Goal: Information Seeking & Learning: Learn about a topic

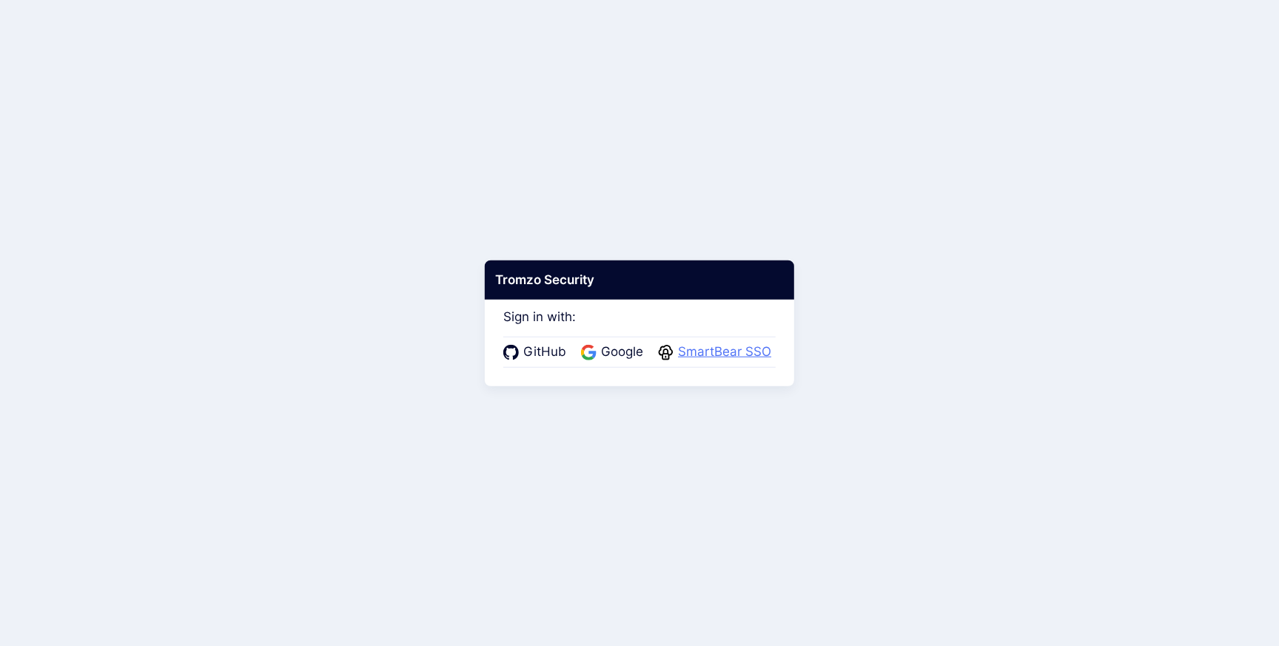
click at [712, 352] on span "SmartBear SSO" at bounding box center [725, 352] width 102 height 19
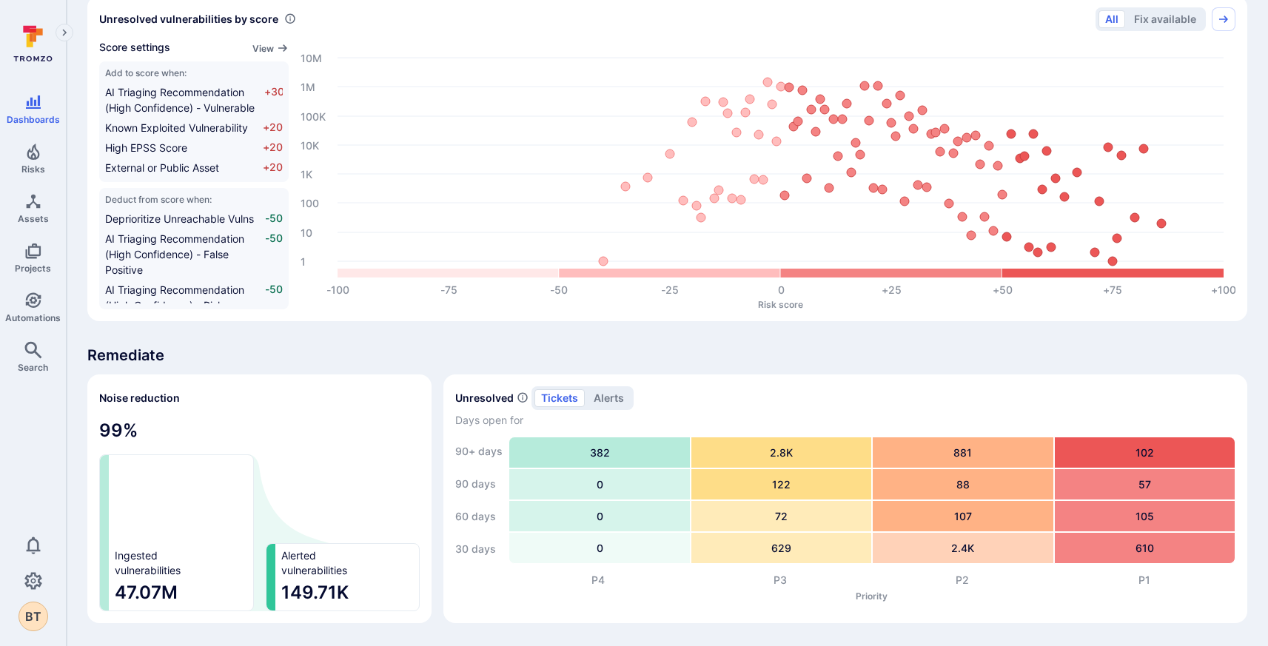
scroll to position [7, 0]
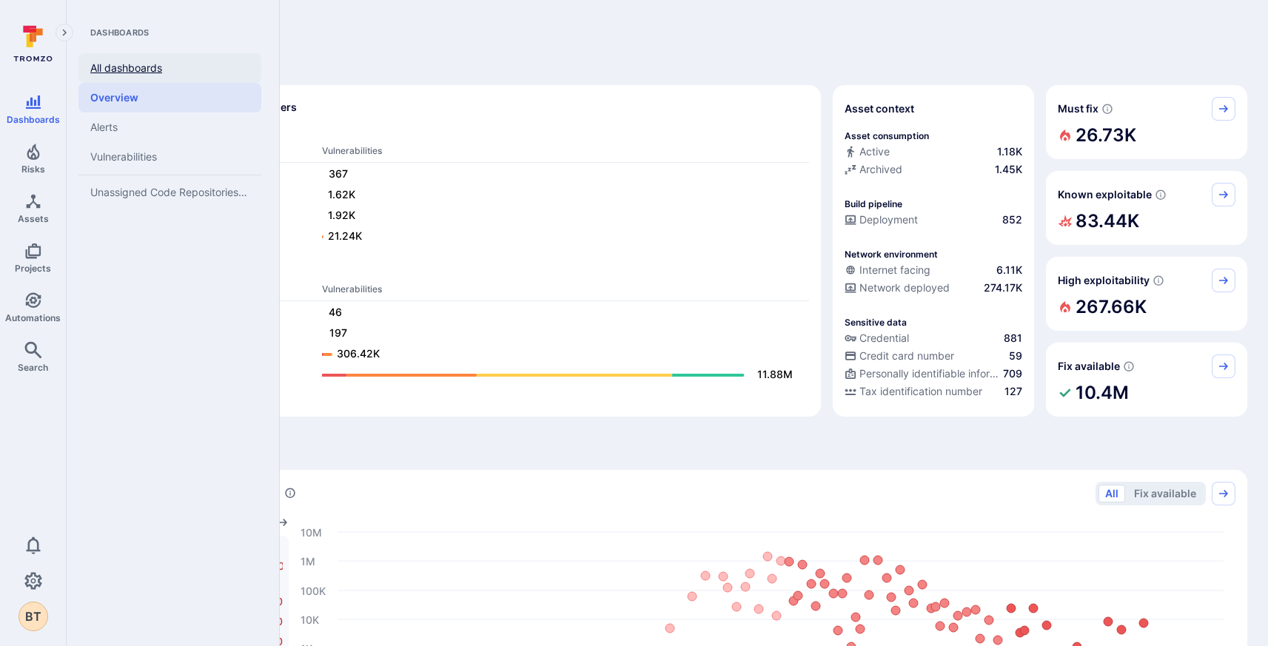
click at [141, 73] on link "All dashboards" at bounding box center [169, 68] width 183 height 30
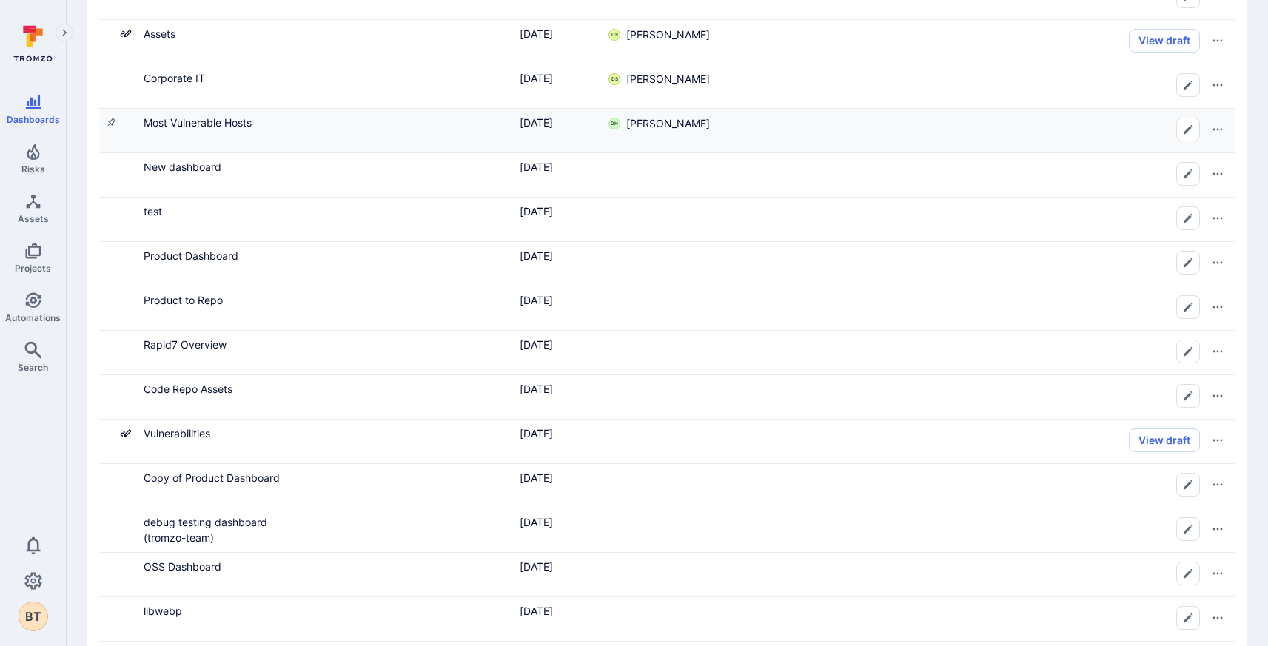
scroll to position [398, 0]
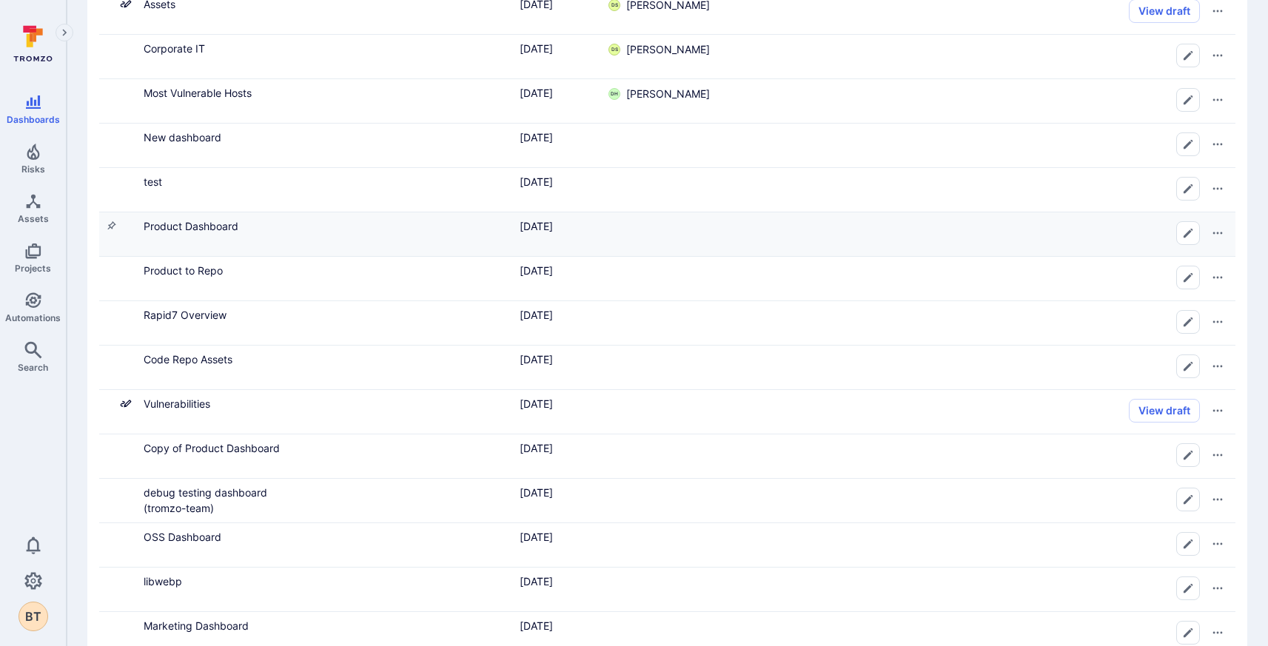
click at [188, 235] on div "Product Dashboard" at bounding box center [218, 235] width 160 height 44
click at [188, 232] on link "Product Dashboard" at bounding box center [191, 226] width 95 height 13
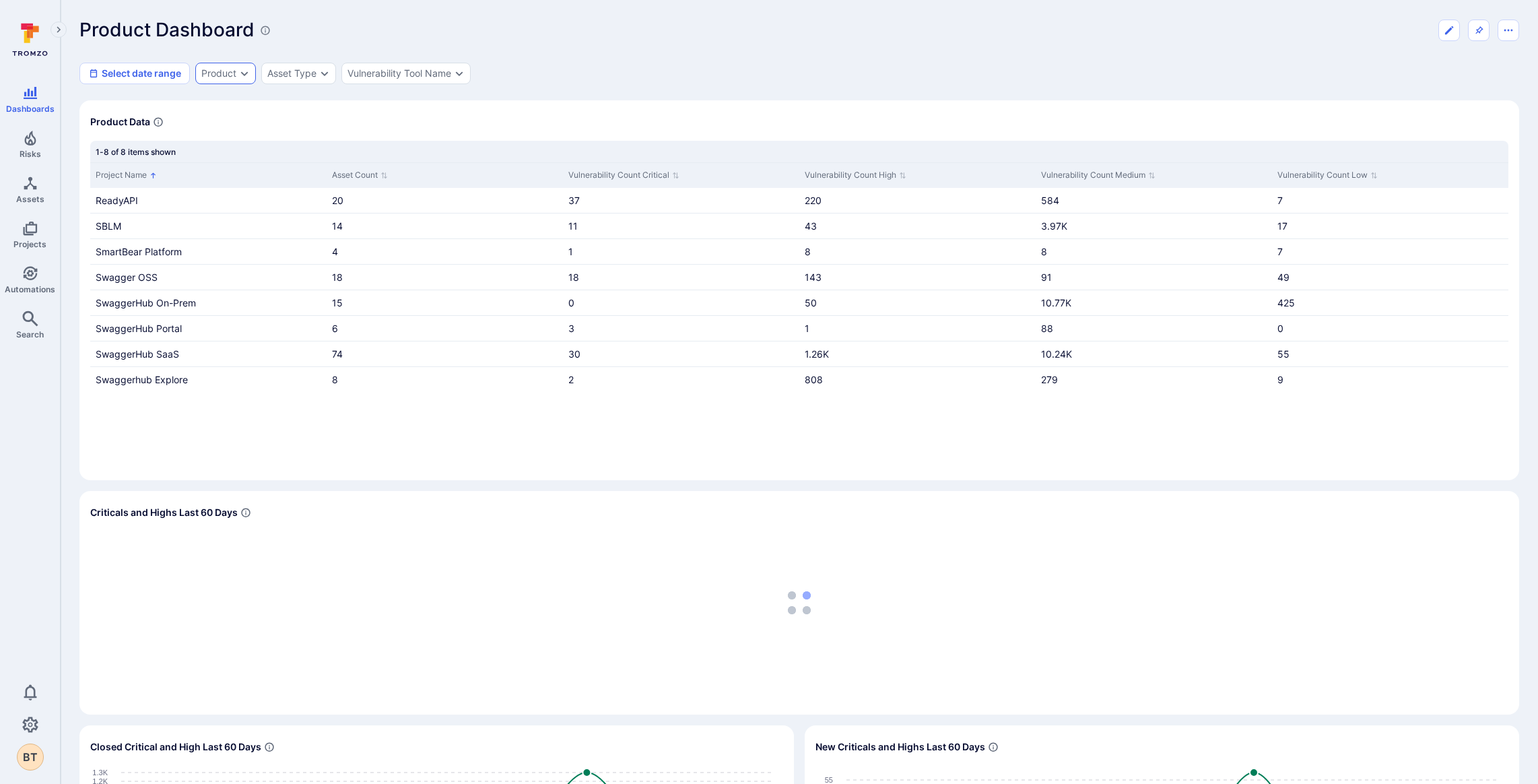
click at [232, 78] on div "Product" at bounding box center [226, 74] width 61 height 22
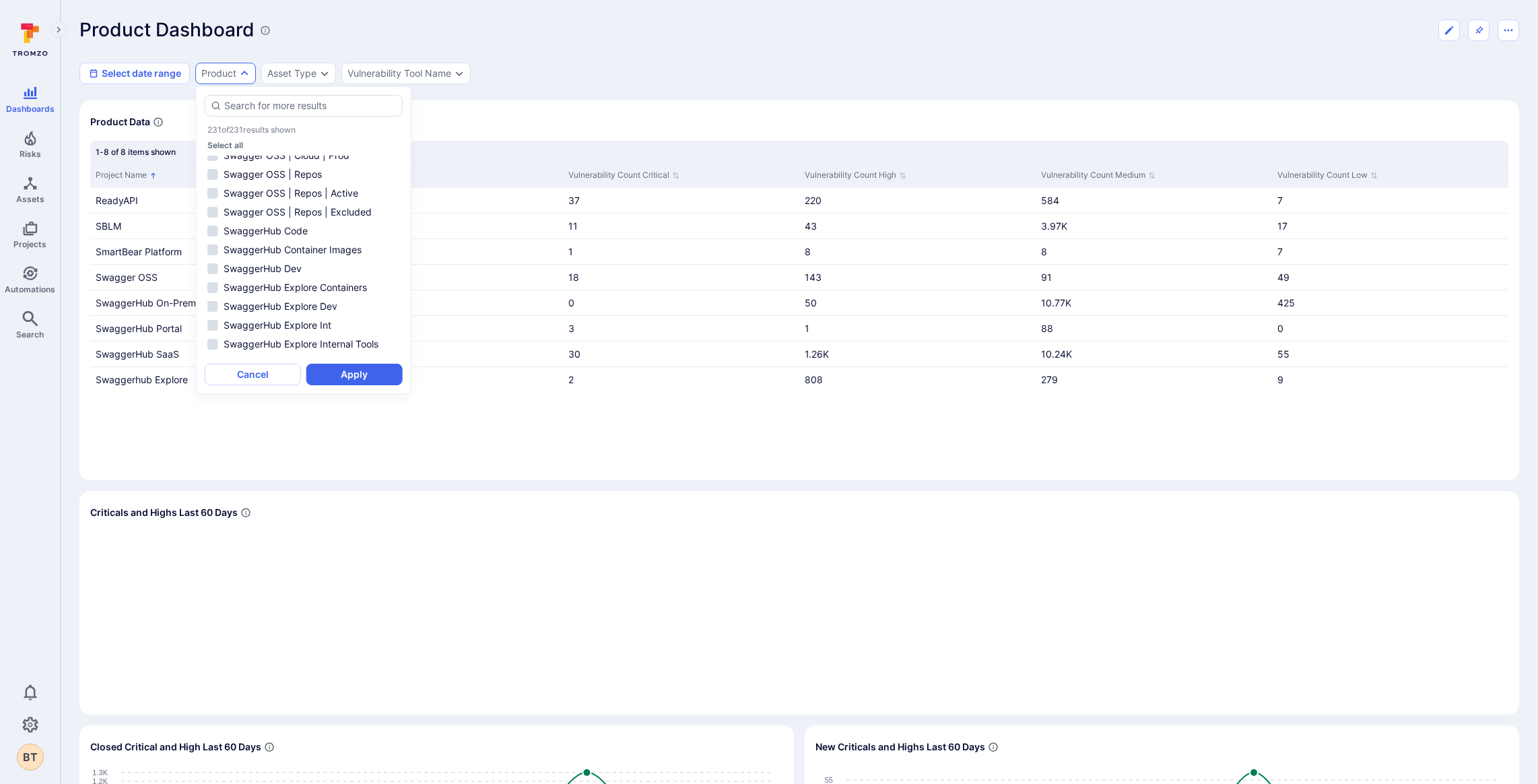
scroll to position [2664, 0]
click at [307, 298] on li "SwaggerHub Code" at bounding box center [304, 290] width 198 height 16
click at [372, 370] on button "Apply" at bounding box center [355, 375] width 96 height 22
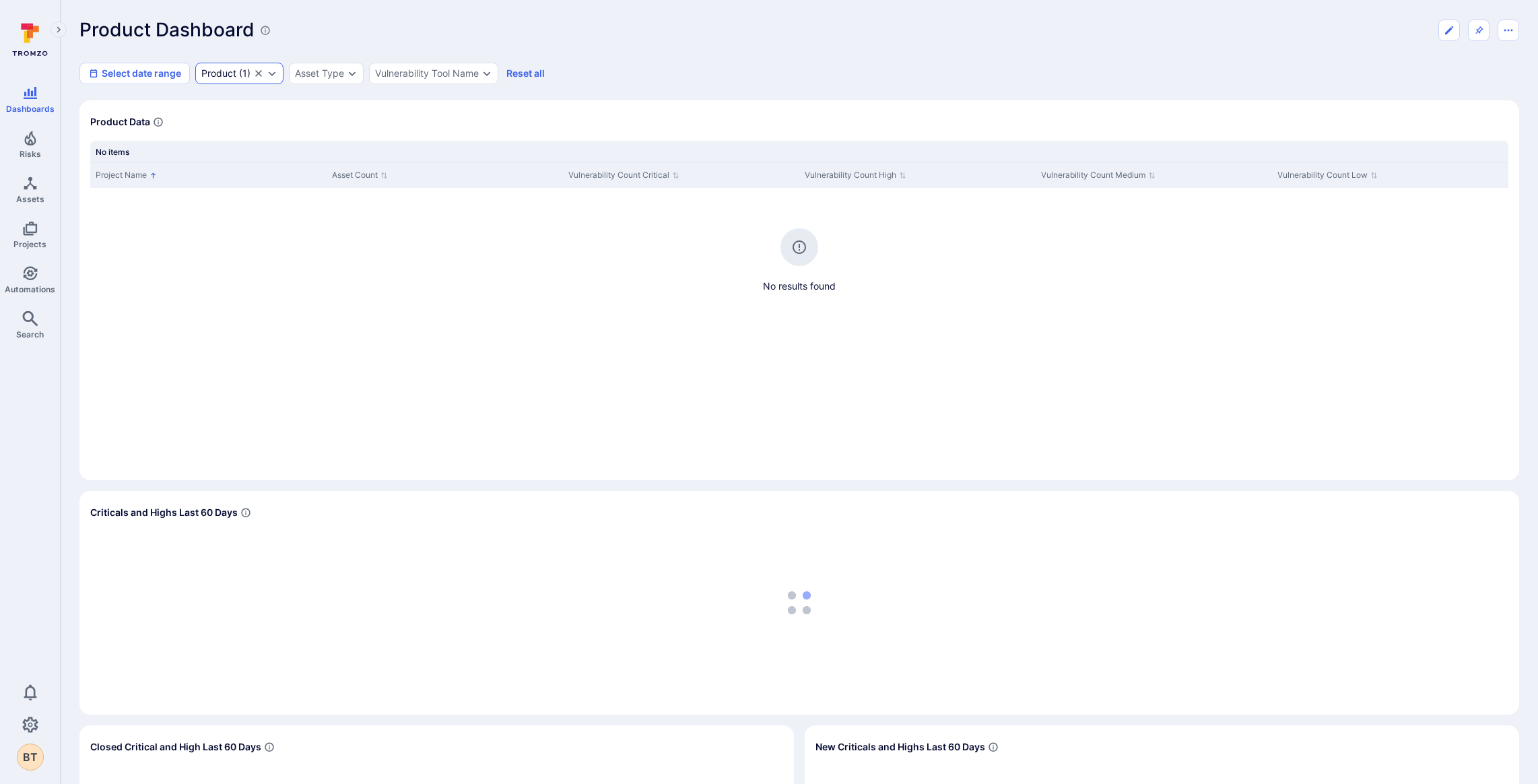
click at [259, 69] on icon "Clear selection" at bounding box center [258, 74] width 11 height 11
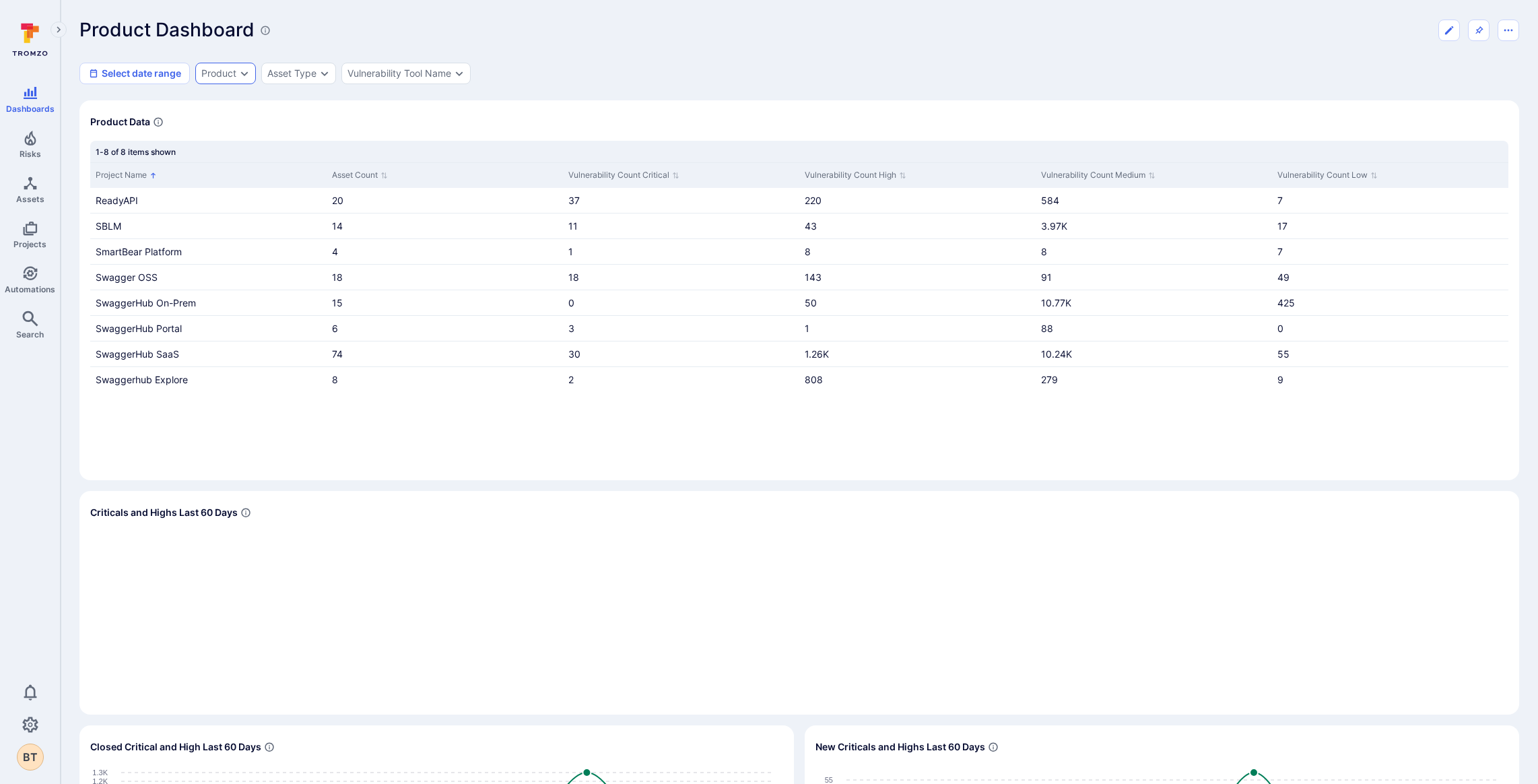
click at [224, 81] on div "Product" at bounding box center [226, 74] width 61 height 22
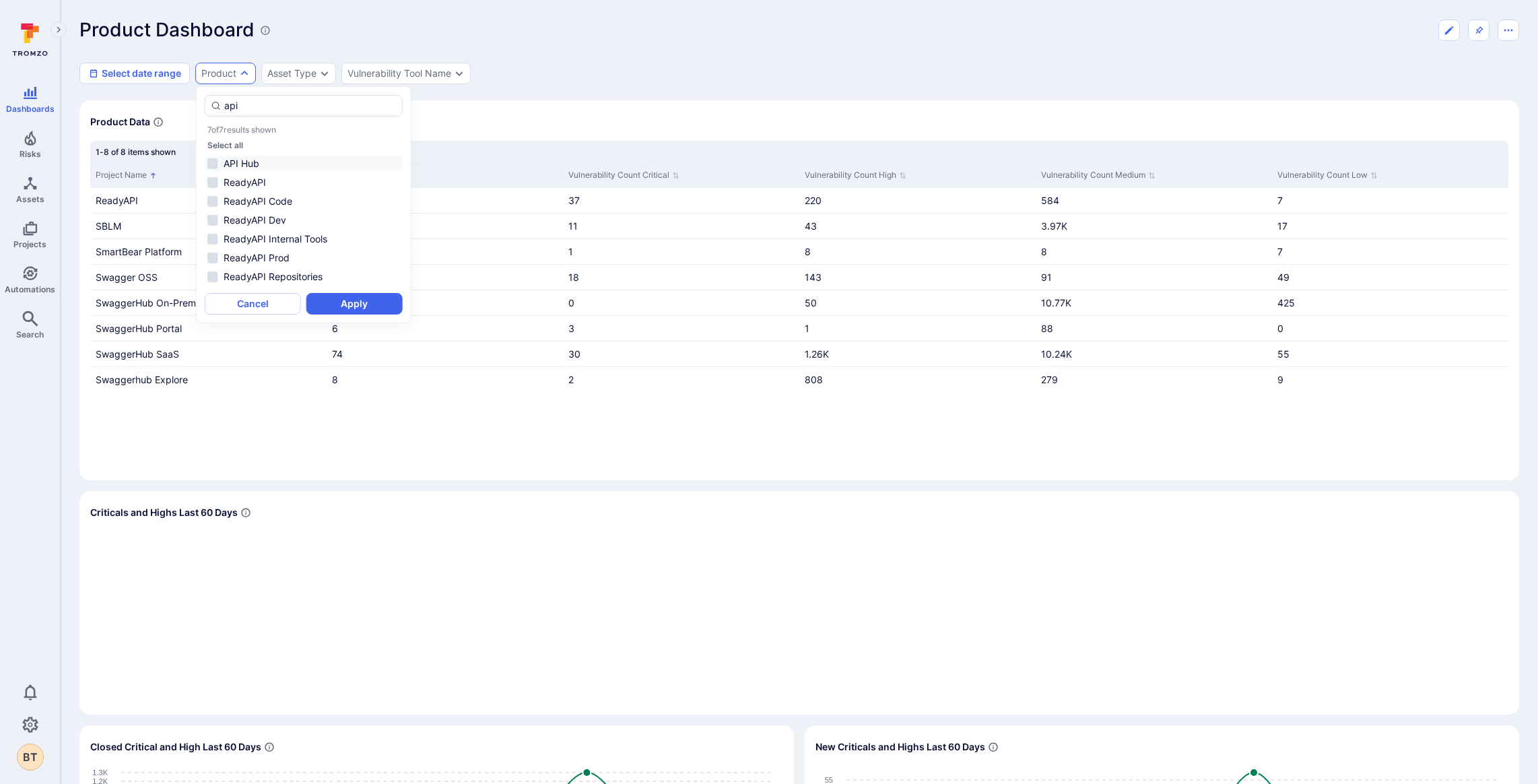
click at [287, 166] on li "API Hub" at bounding box center [304, 164] width 198 height 16
type input "api"
click at [354, 297] on button "Apply" at bounding box center [355, 304] width 96 height 22
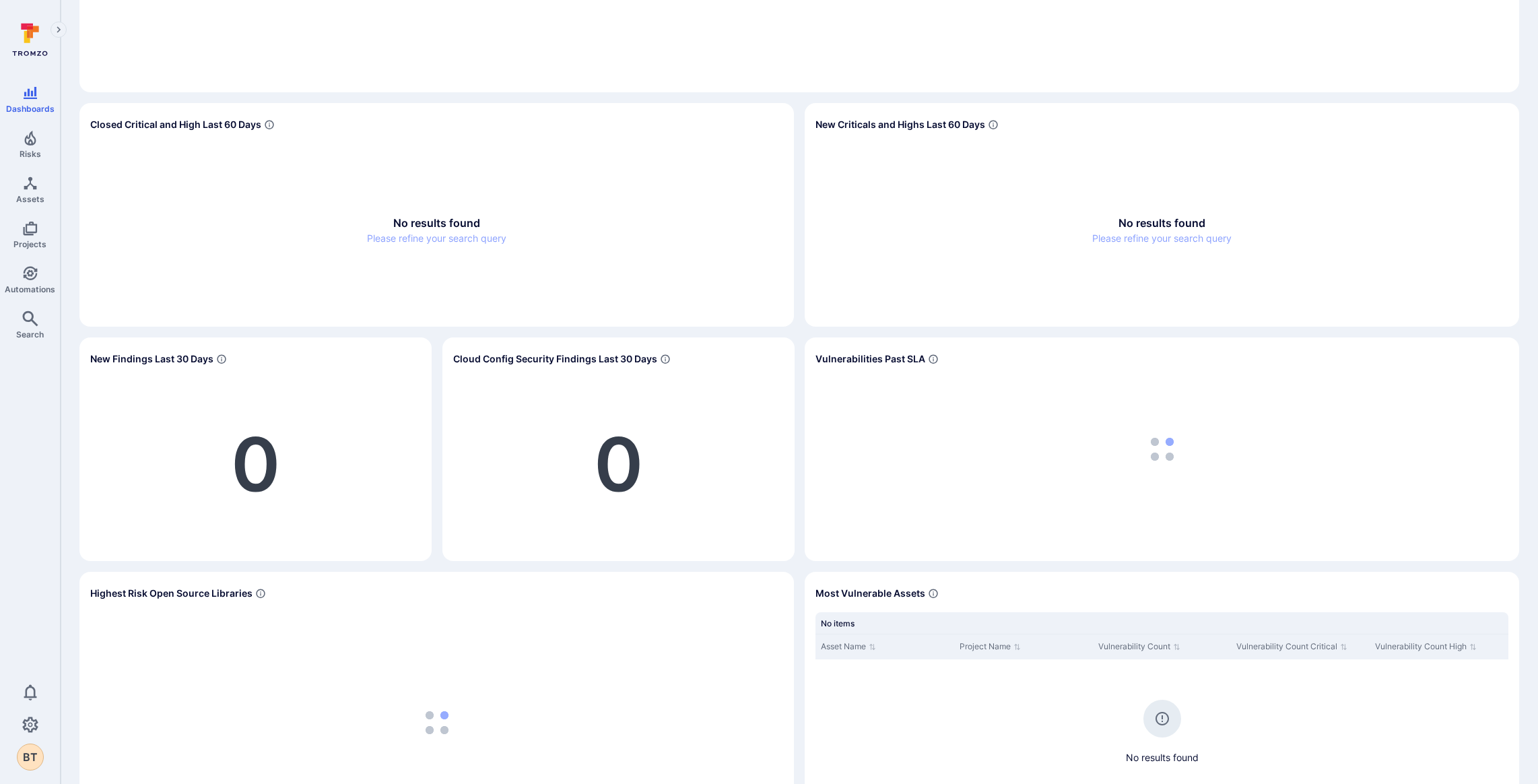
scroll to position [1199, 0]
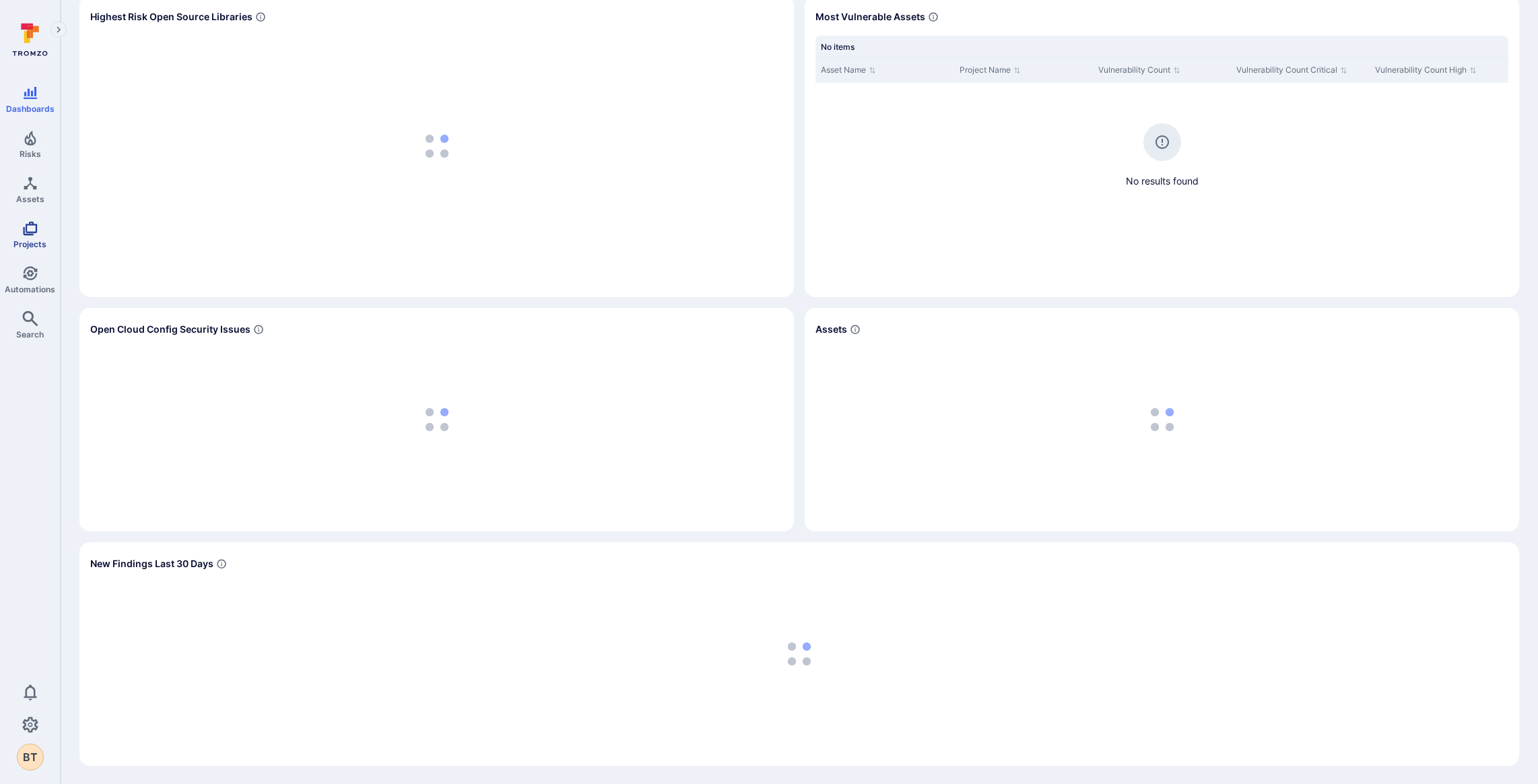
click at [35, 230] on icon "Projects" at bounding box center [30, 229] width 15 height 15
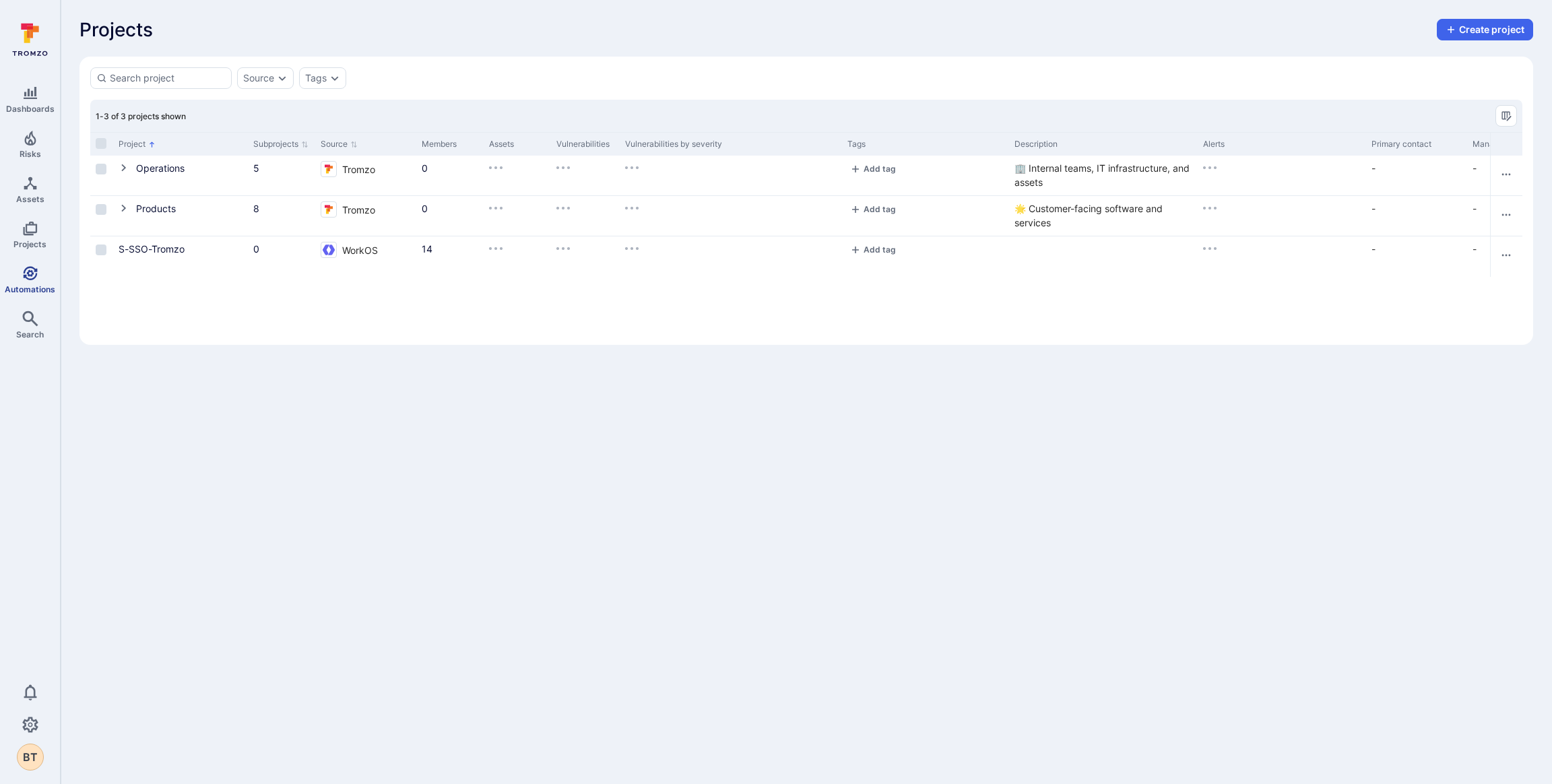
click at [33, 266] on icon "Automations" at bounding box center [30, 274] width 16 height 16
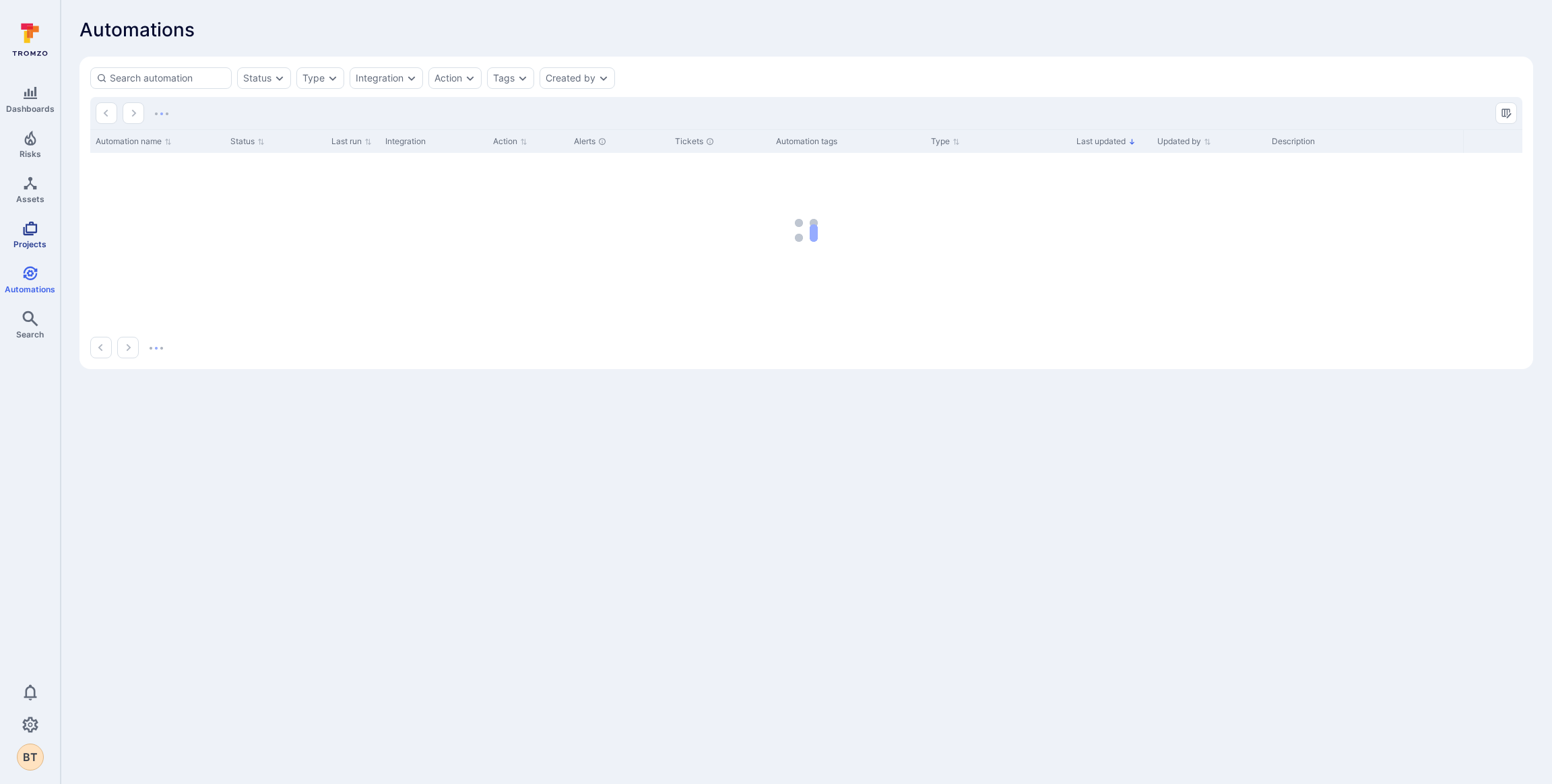
click at [33, 243] on span "Projects" at bounding box center [30, 244] width 33 height 10
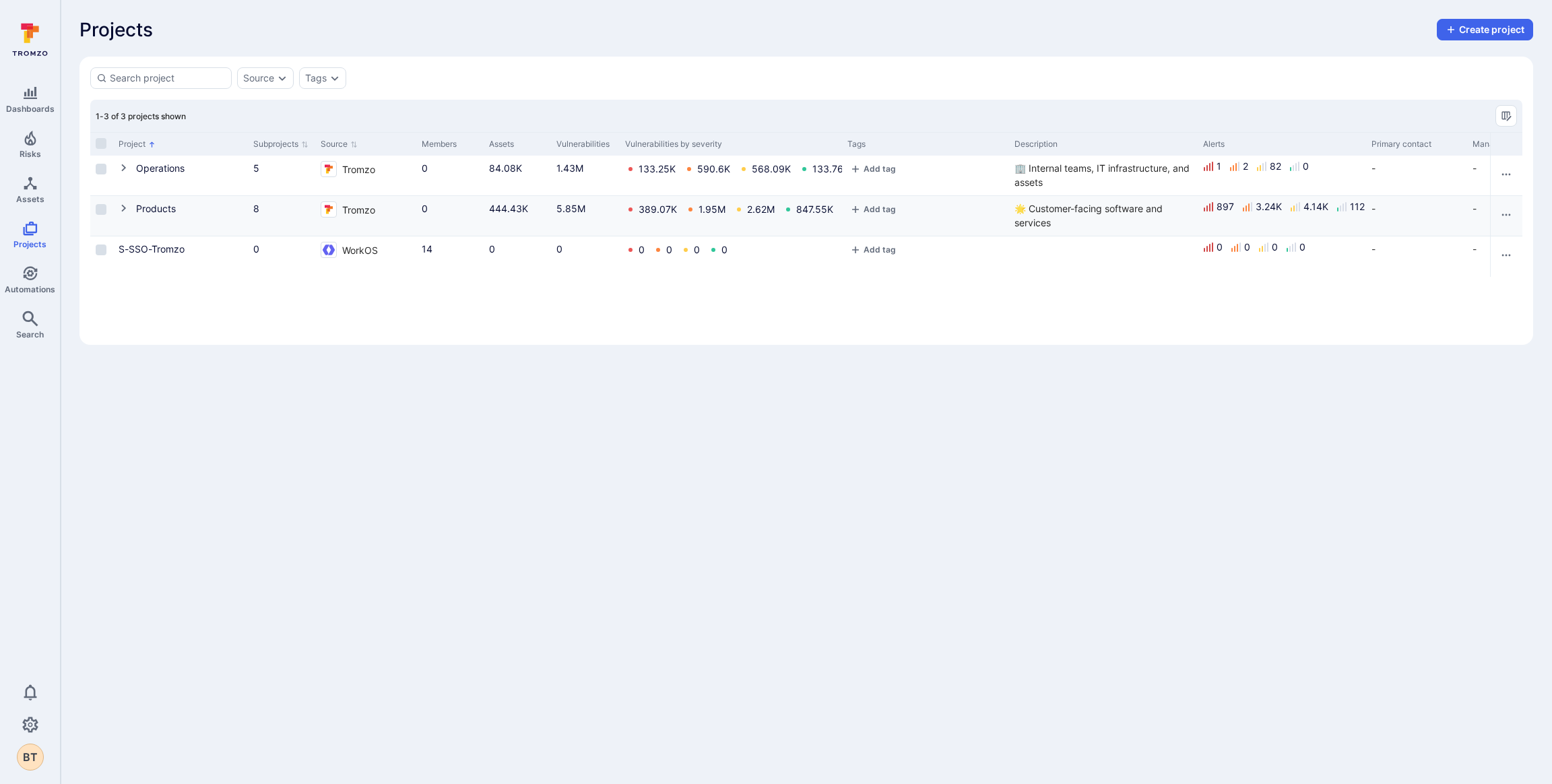
click at [117, 208] on div "Products" at bounding box center [180, 216] width 135 height 40
click at [124, 208] on icon "Cell for Project" at bounding box center [123, 208] width 5 height 7
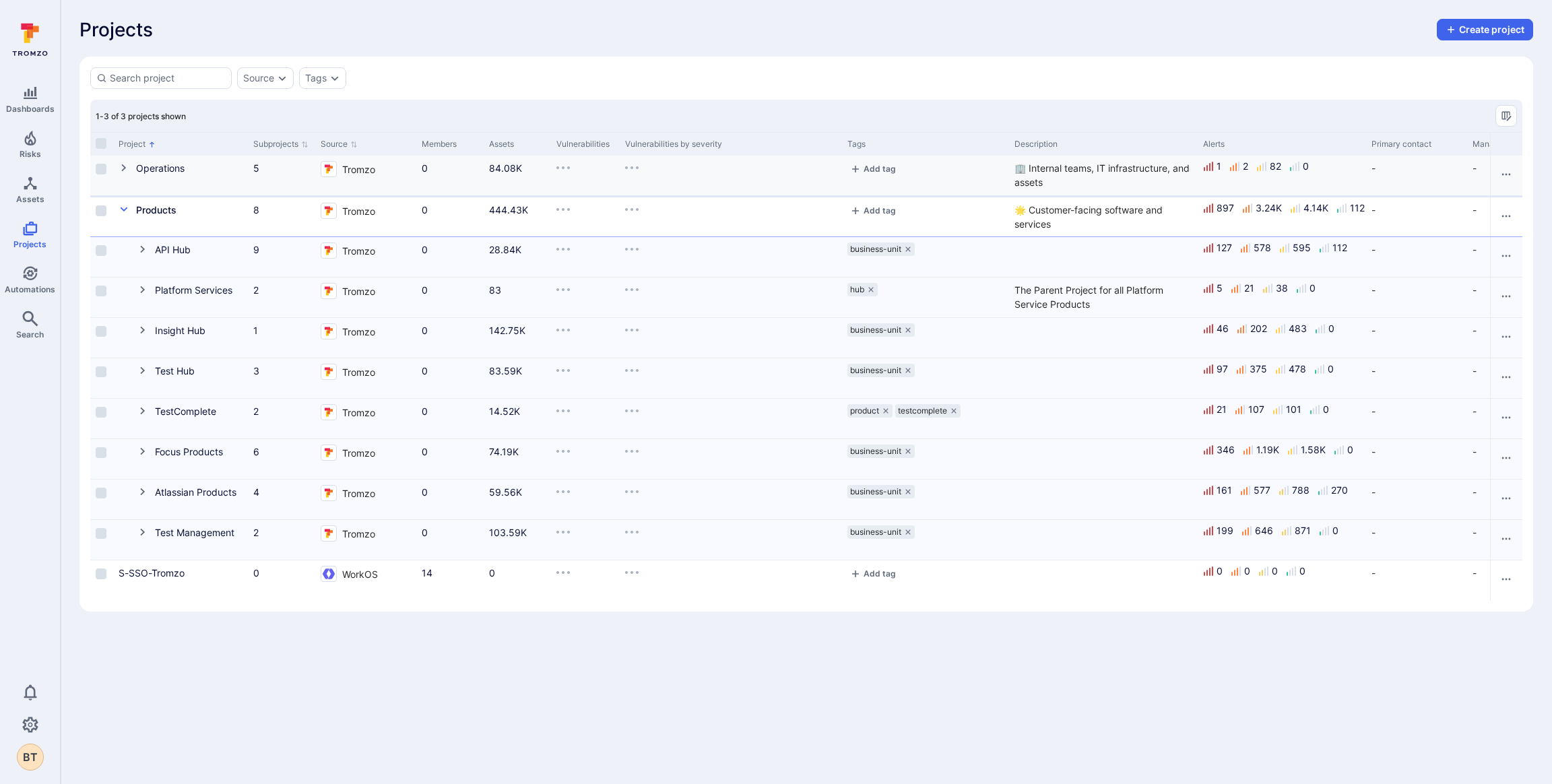
click at [128, 170] on icon "Cell for Project" at bounding box center [124, 167] width 11 height 11
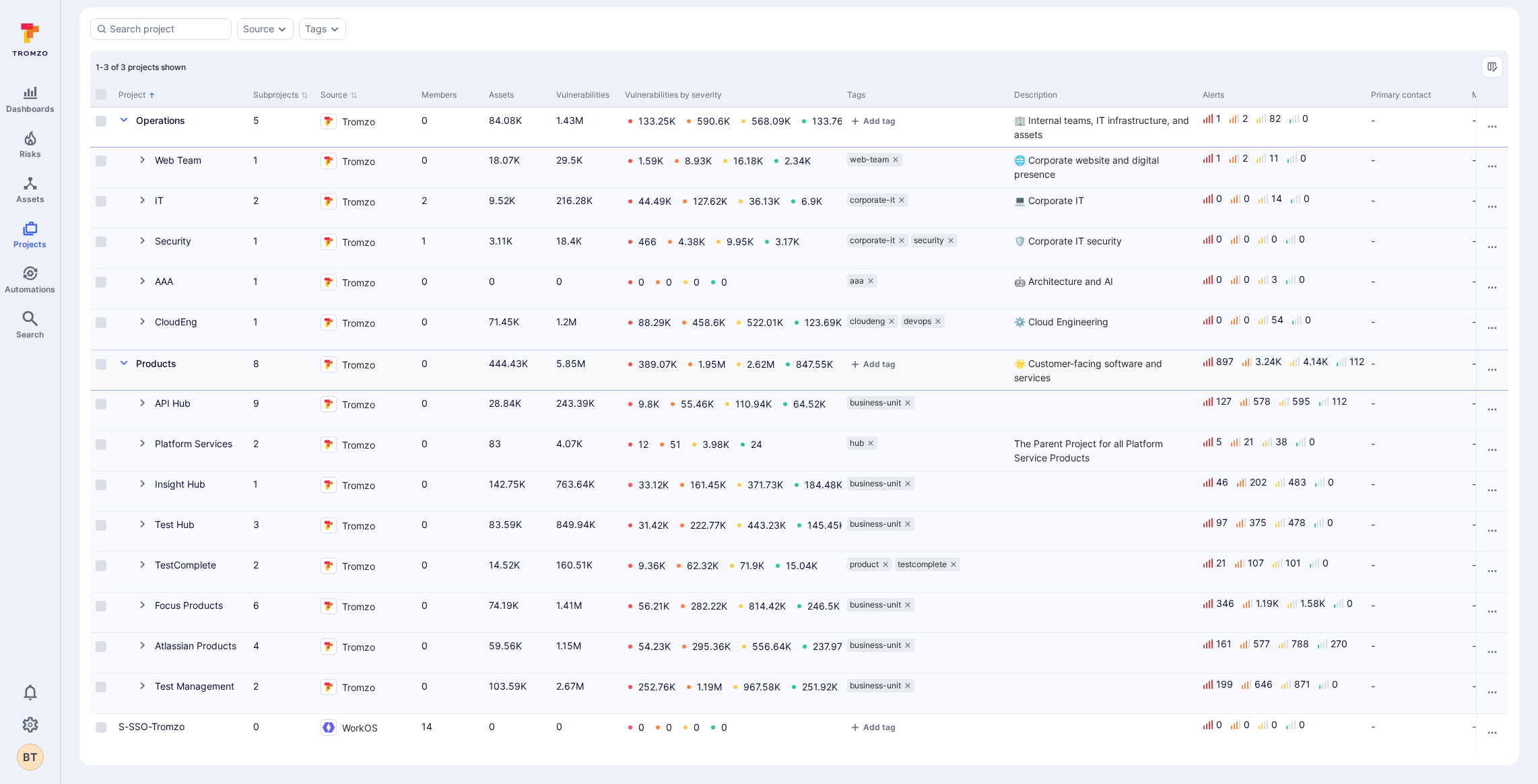
scroll to position [58, 0]
click at [144, 478] on icon "Cell for Project" at bounding box center [143, 484] width 11 height 11
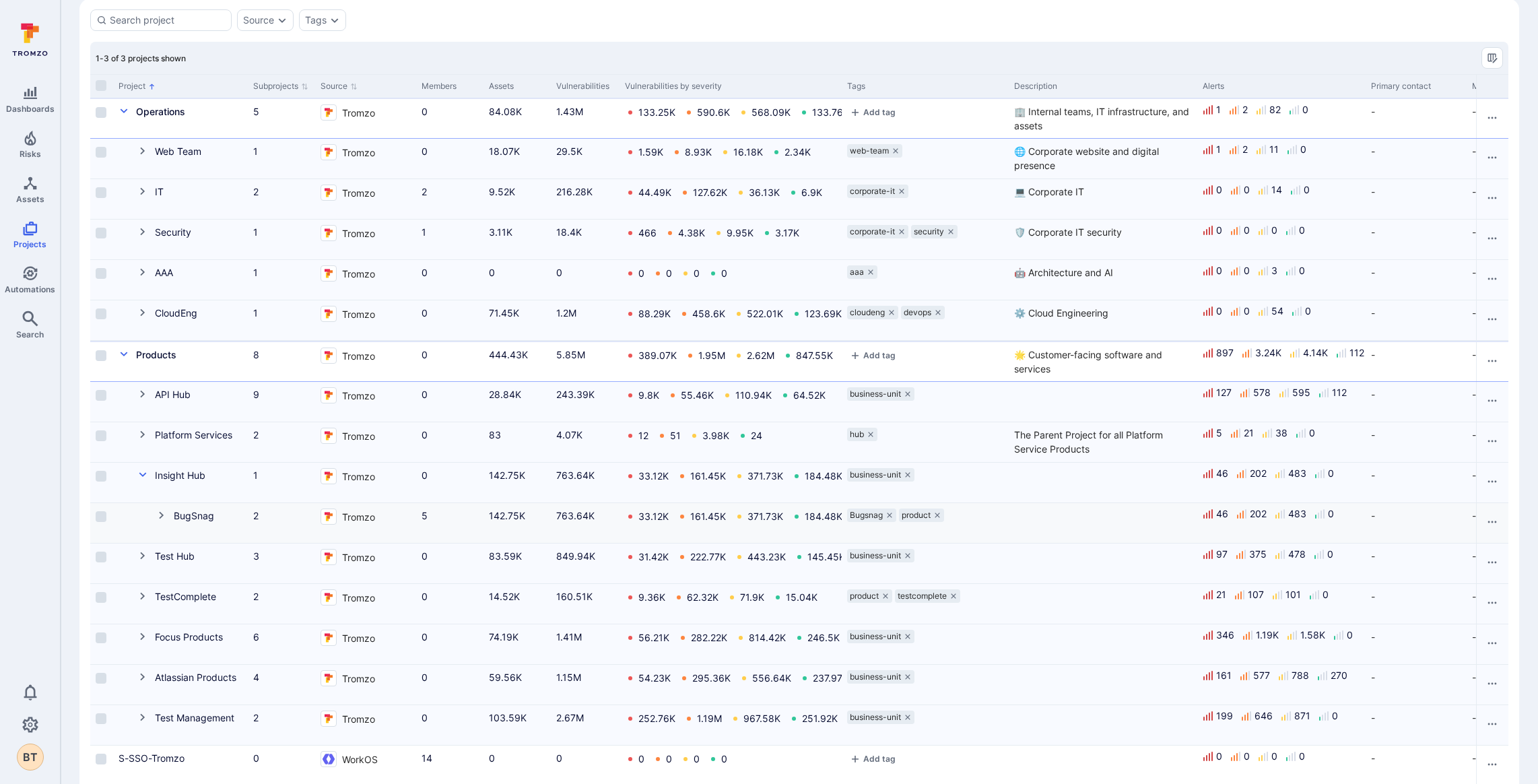
click at [161, 512] on icon "Cell for Project" at bounding box center [161, 516] width 5 height 7
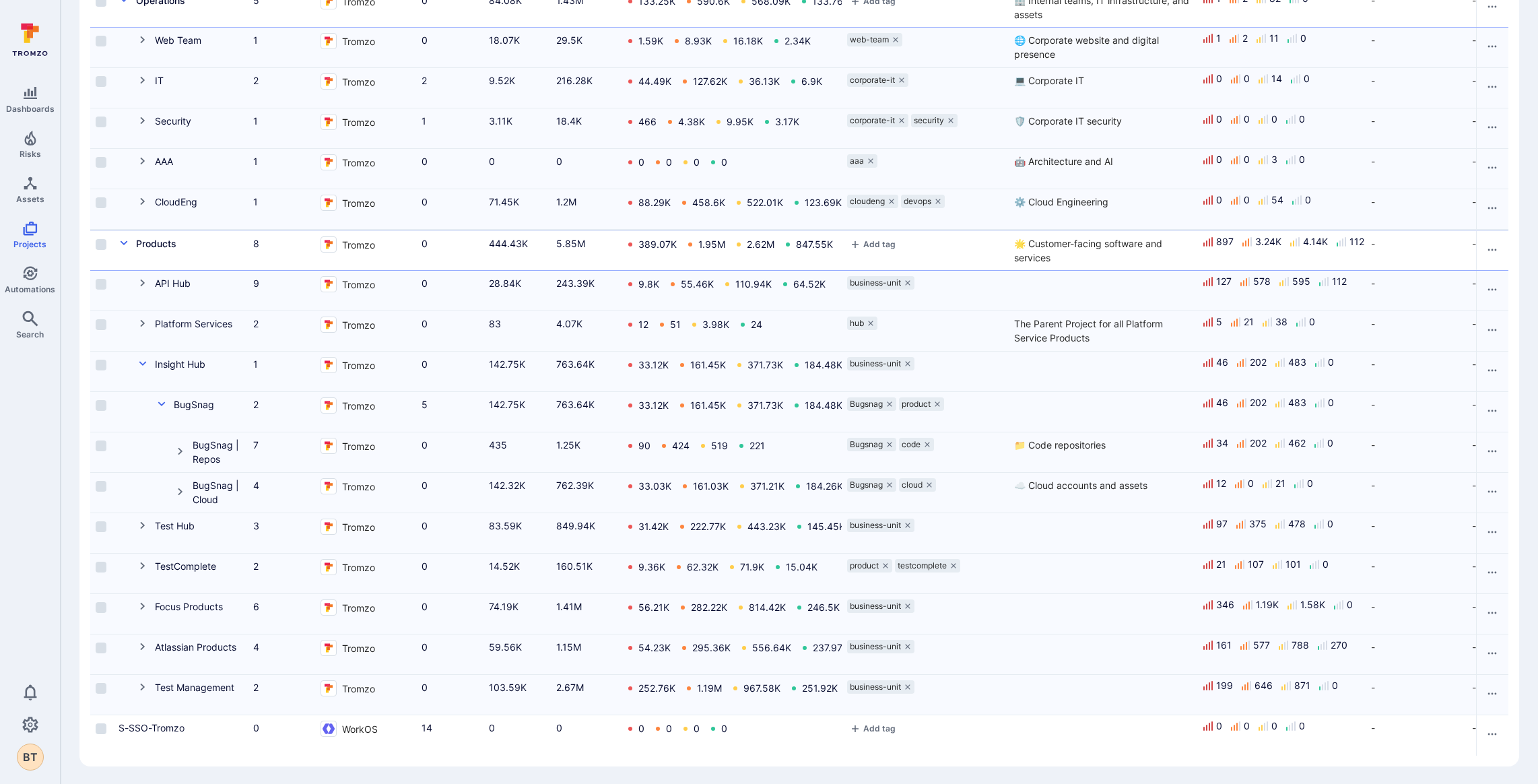
scroll to position [179, 0]
click at [180, 487] on icon "Cell for Project" at bounding box center [179, 490] width 5 height 7
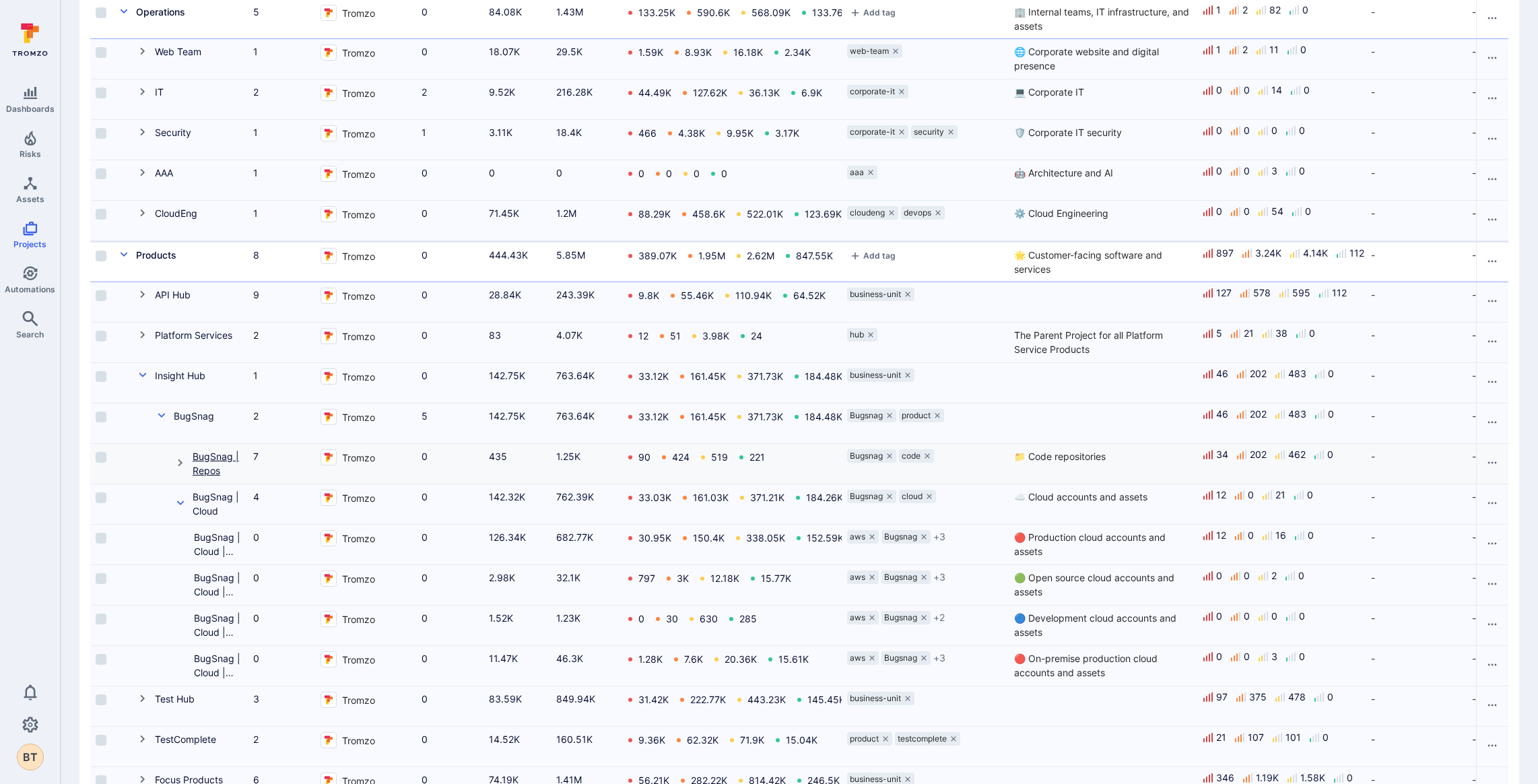
scroll to position [141, 0]
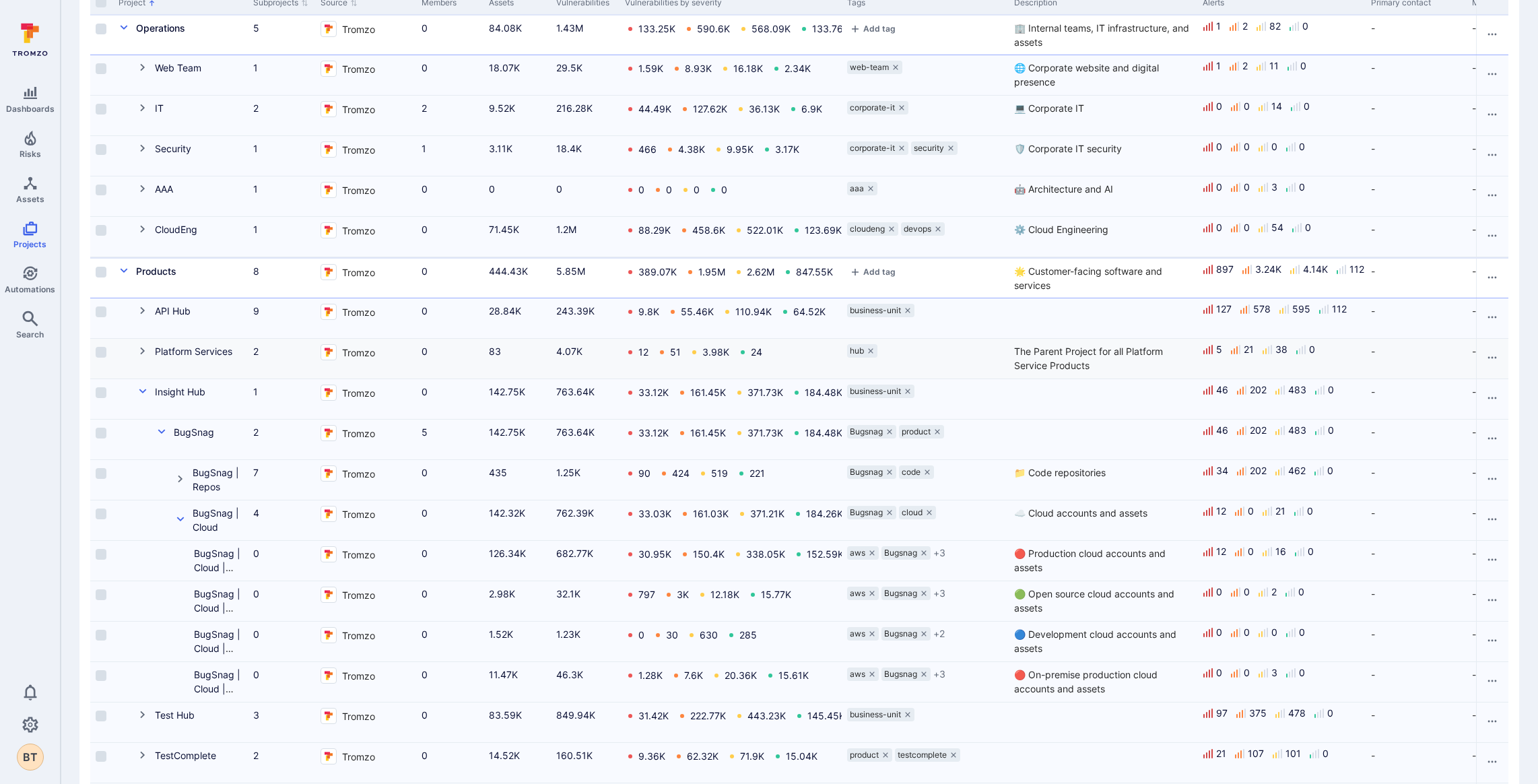
click at [142, 350] on icon "Cell for Project" at bounding box center [142, 351] width 5 height 7
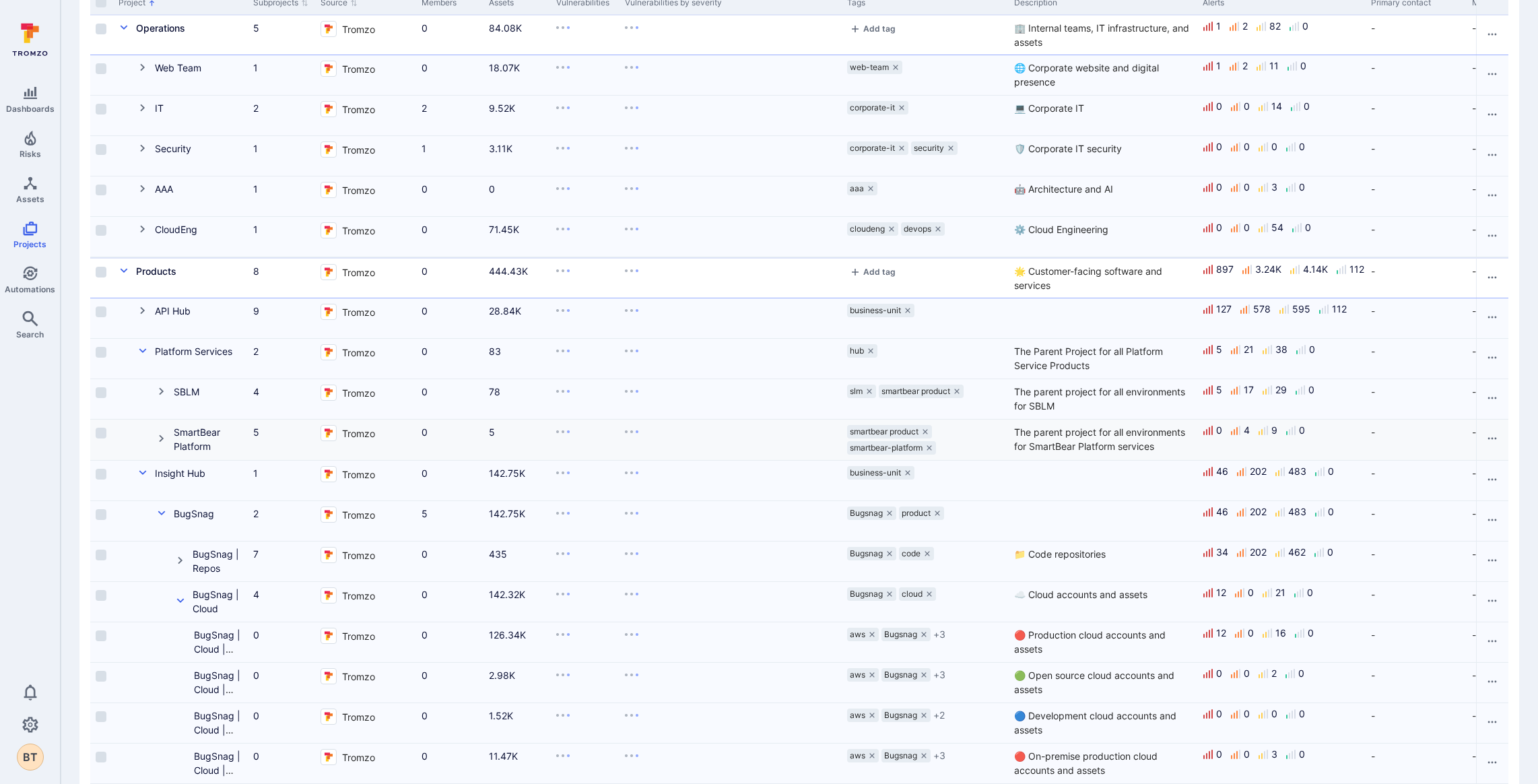
click at [160, 435] on icon "Cell for Project" at bounding box center [161, 438] width 5 height 7
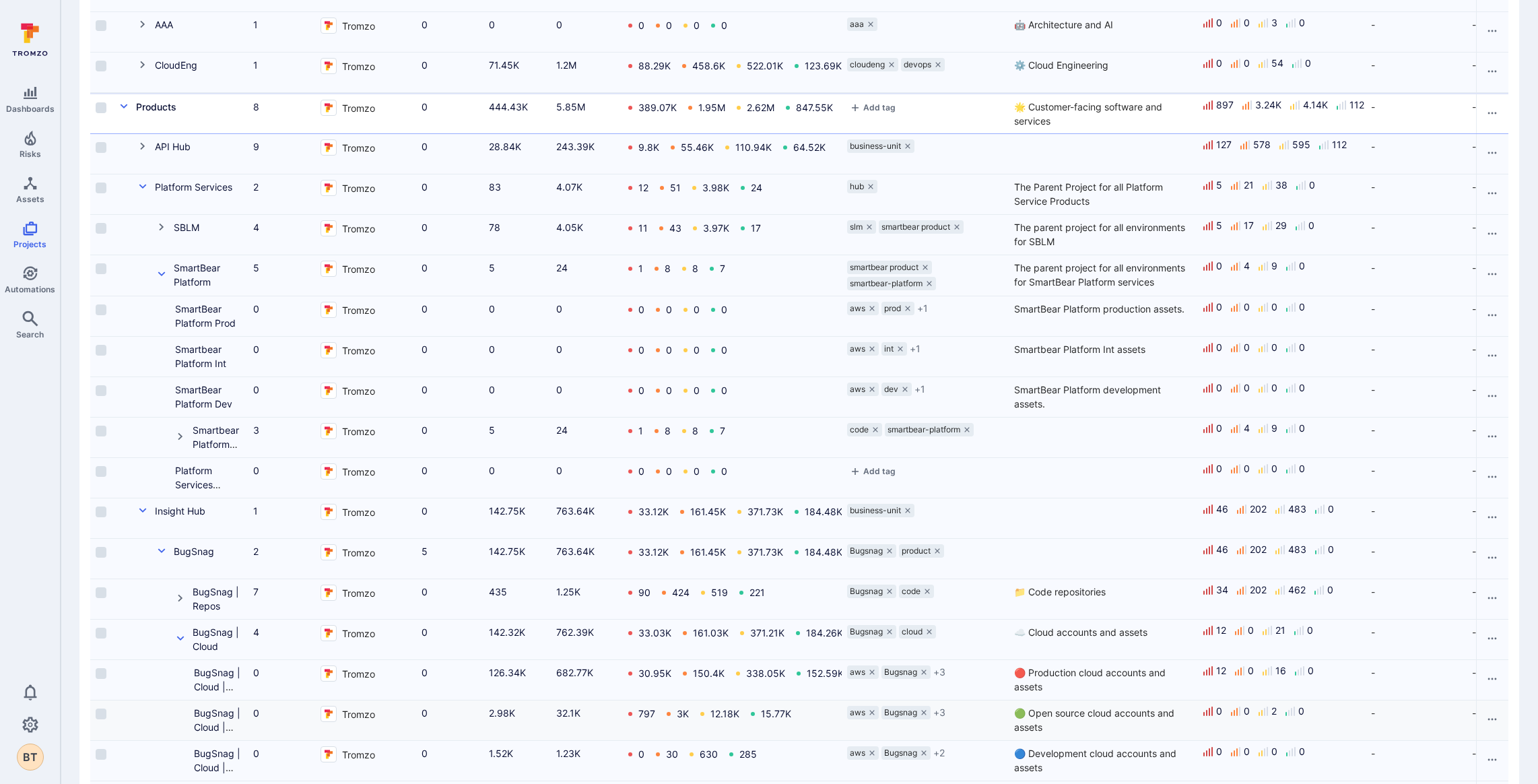
scroll to position [0, 0]
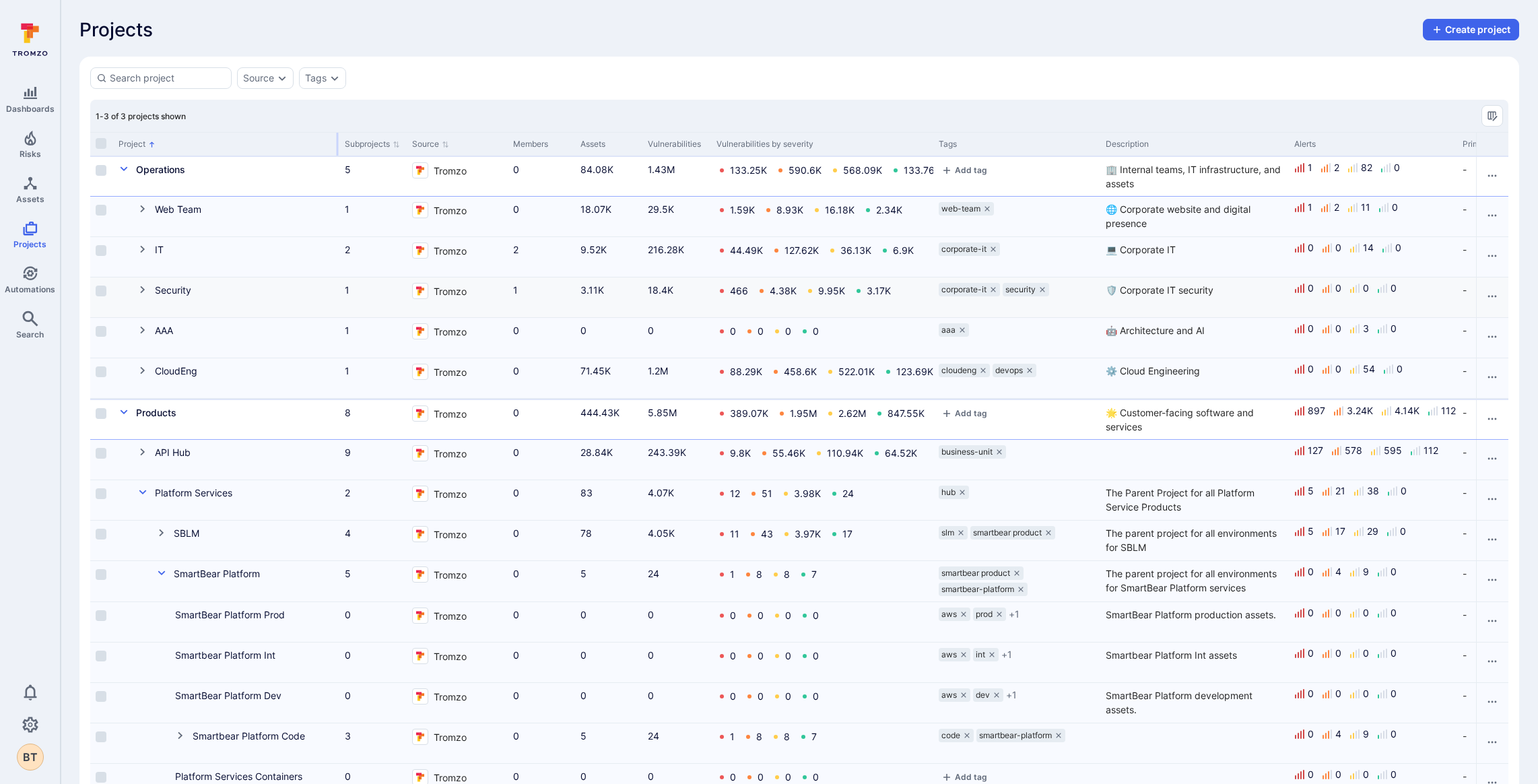
drag, startPoint x: 246, startPoint y: 141, endPoint x: 317, endPoint y: 315, distance: 187.9
click at [337, 153] on div at bounding box center [337, 144] width 2 height 23
click at [144, 457] on button "Cell for Project" at bounding box center [146, 452] width 17 height 15
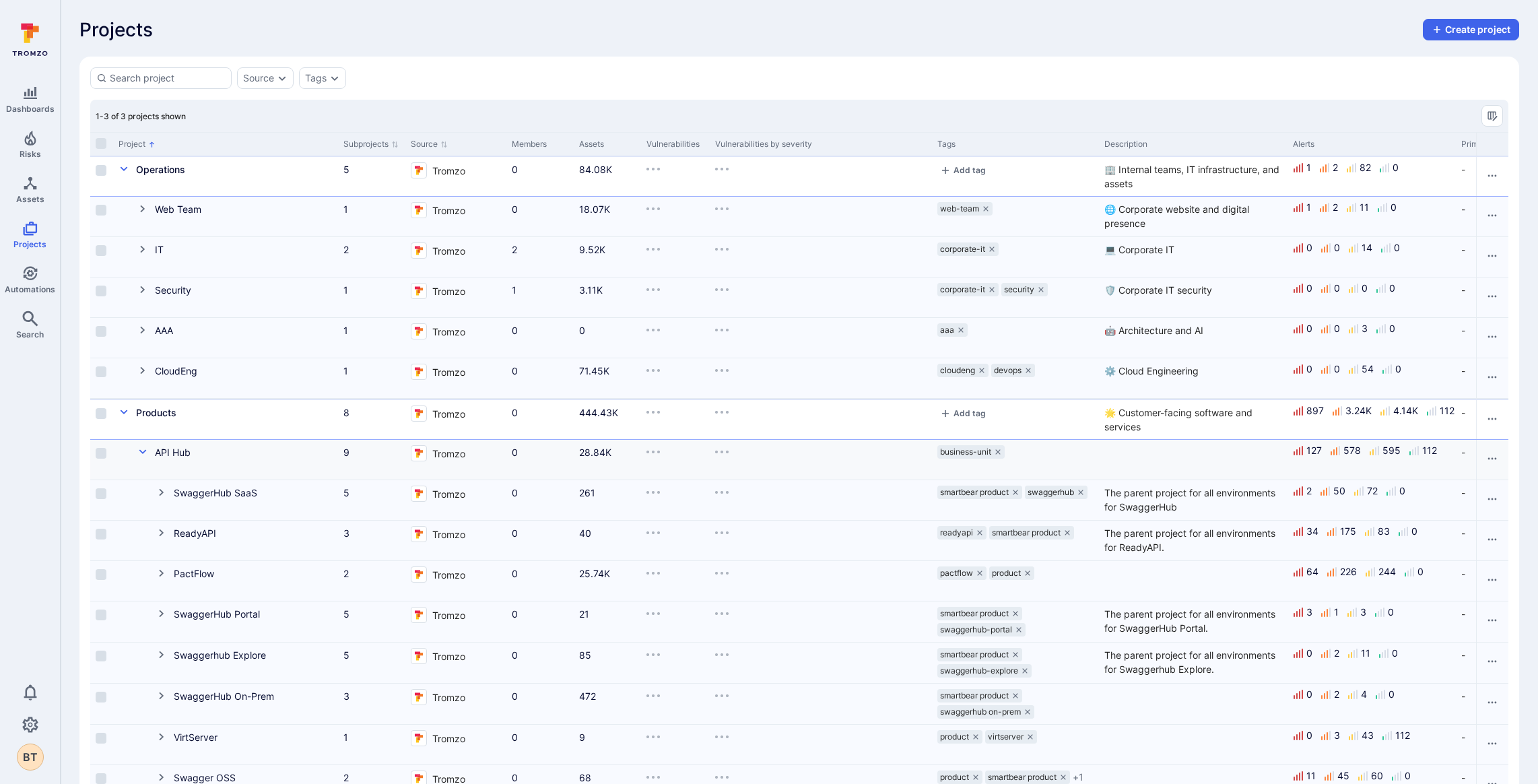
scroll to position [152, 0]
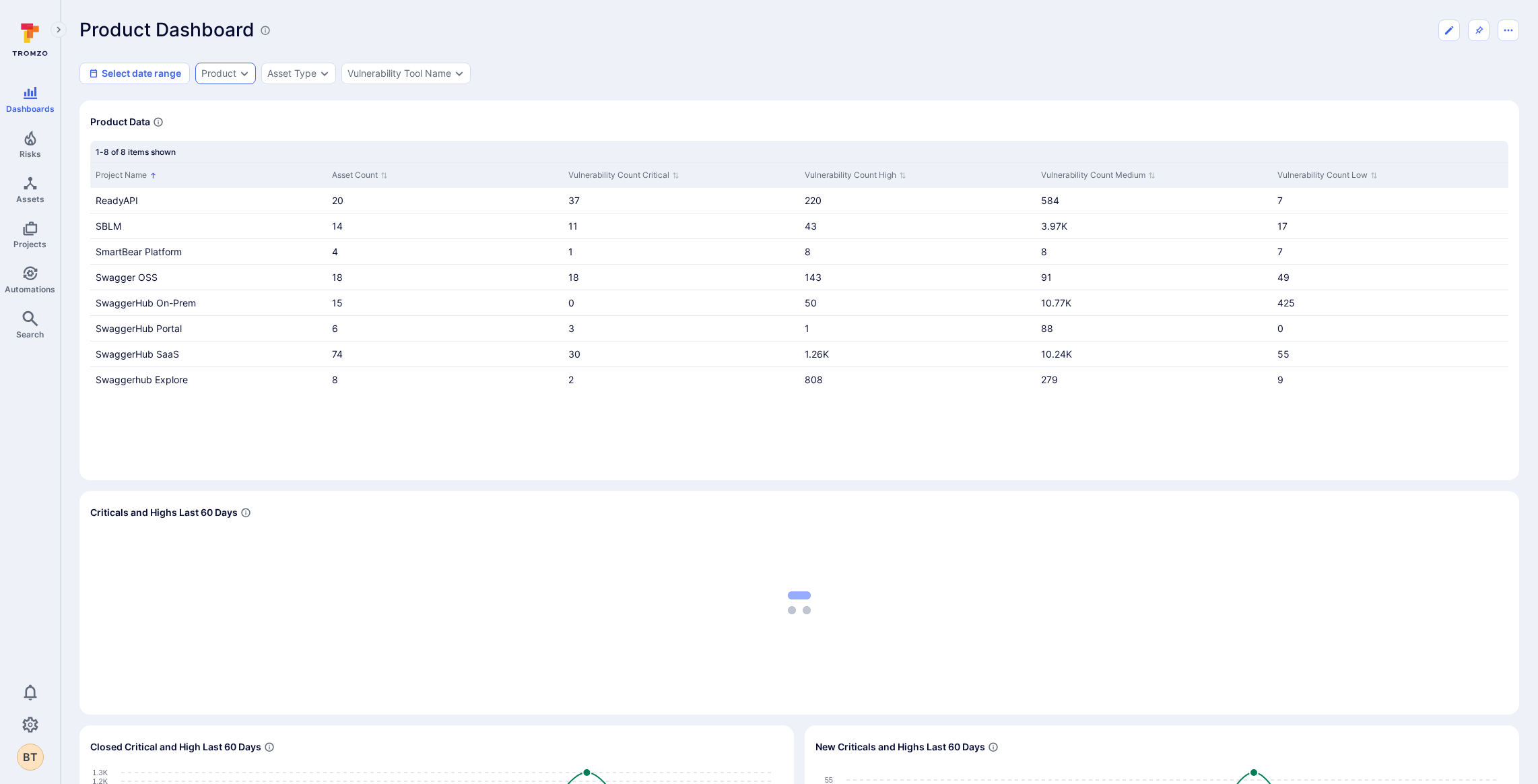
click at [225, 76] on div "Product" at bounding box center [218, 74] width 35 height 11
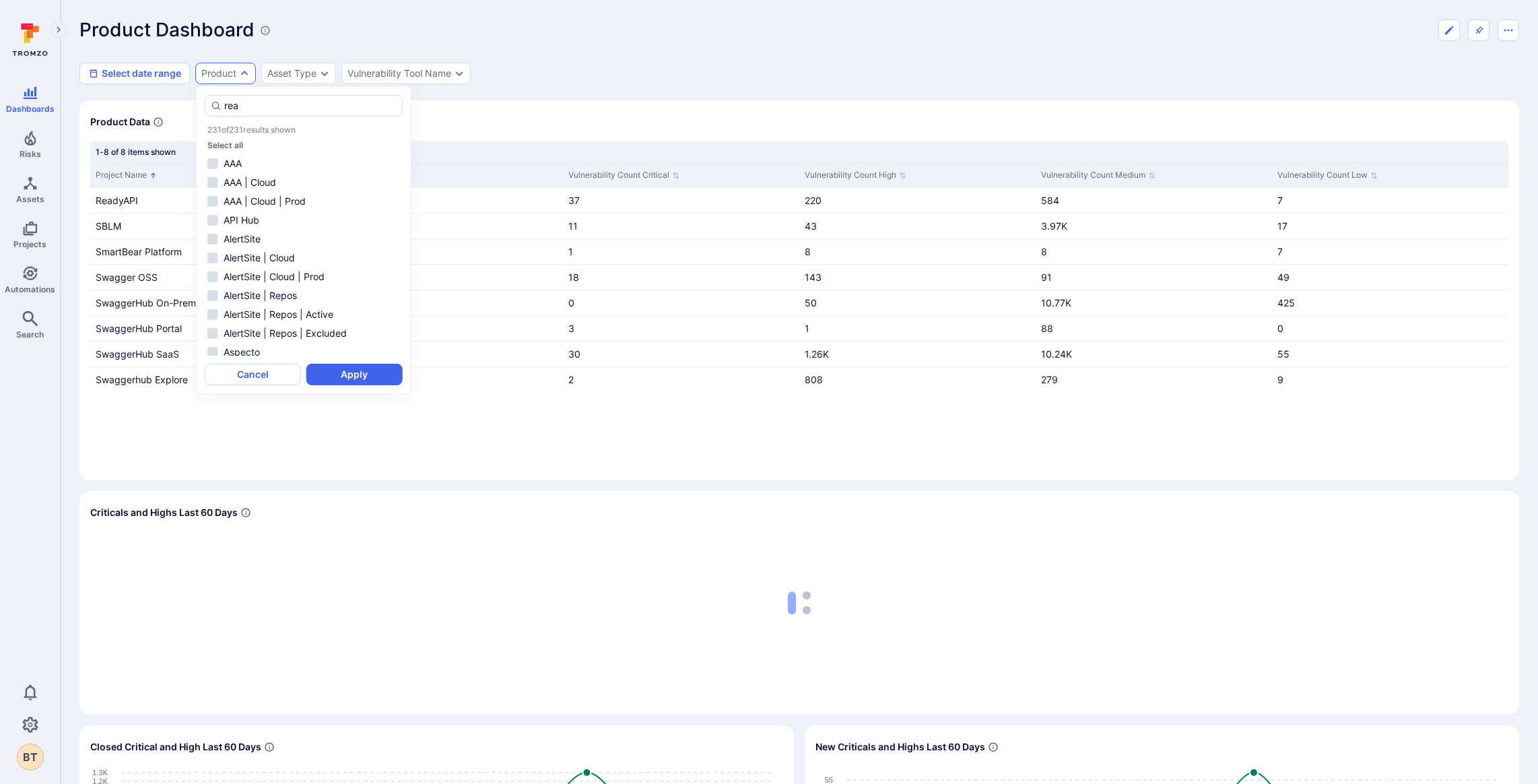
type input "read"
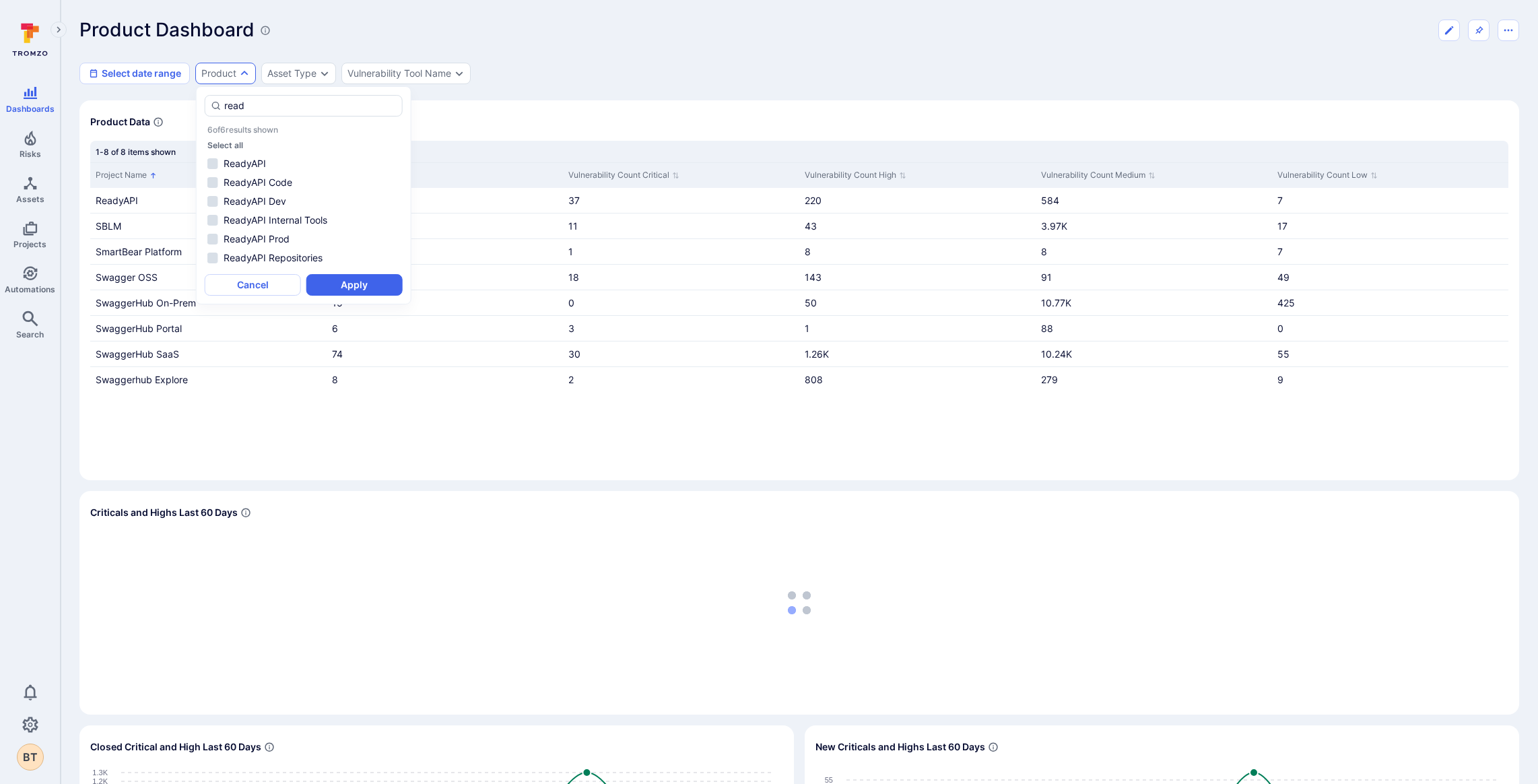
drag, startPoint x: 249, startPoint y: 112, endPoint x: 180, endPoint y: 114, distance: 69.0
click at [180, 113] on body "Dashboards Risks Assets Projects Automations Search 0 BT Dashboards All dashboa…" at bounding box center [769, 392] width 1538 height 784
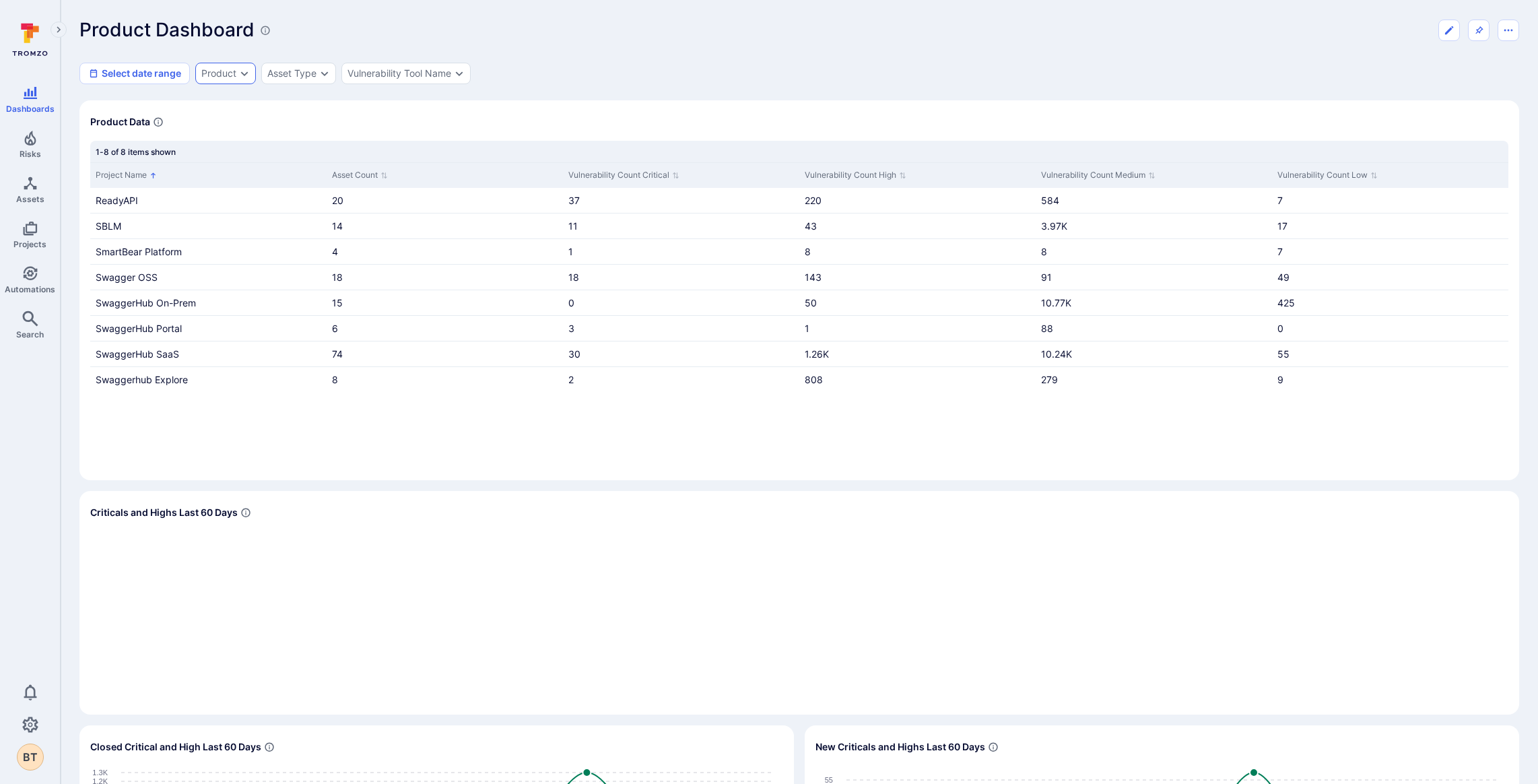
click at [225, 74] on div "Product" at bounding box center [218, 74] width 35 height 11
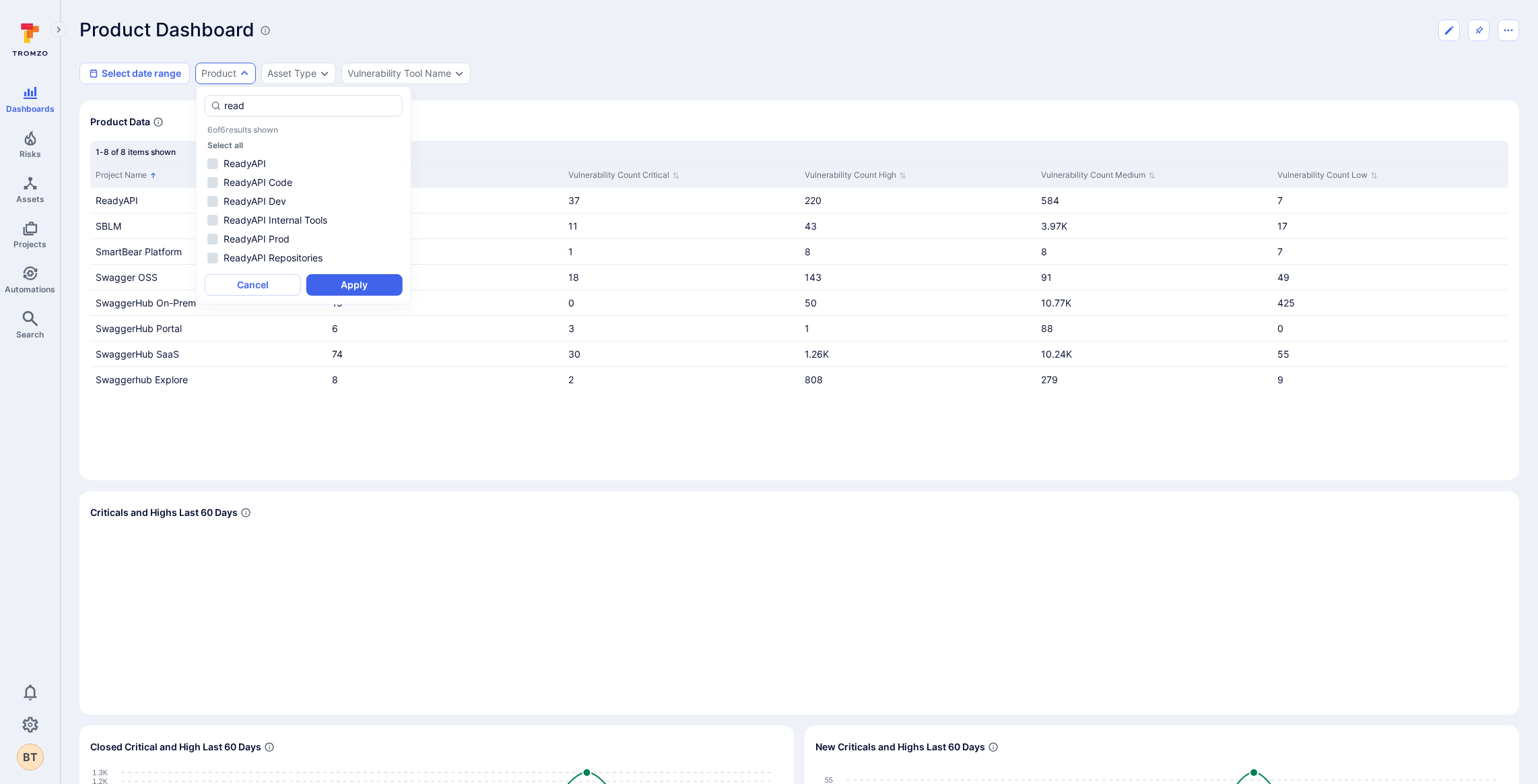
drag, startPoint x: 232, startPoint y: 104, endPoint x: 198, endPoint y: 102, distance: 34.1
click at [198, 102] on div "read 6 of 6 results shown Select all ReadyAPI ReadyAPI Code ReadyAPI Dev ReadyA…" at bounding box center [303, 196] width 216 height 218
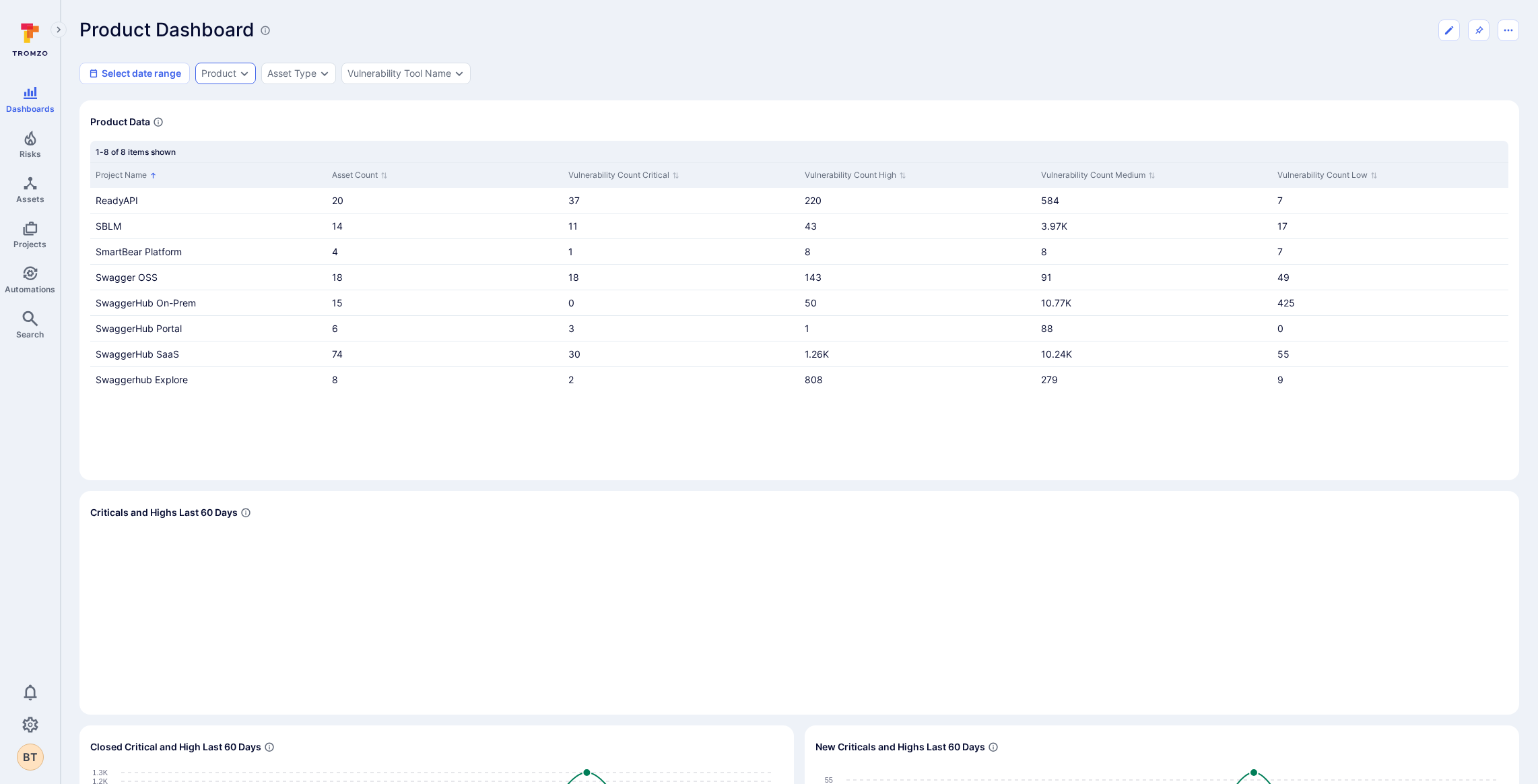
click at [228, 79] on div "Product" at bounding box center [226, 74] width 61 height 22
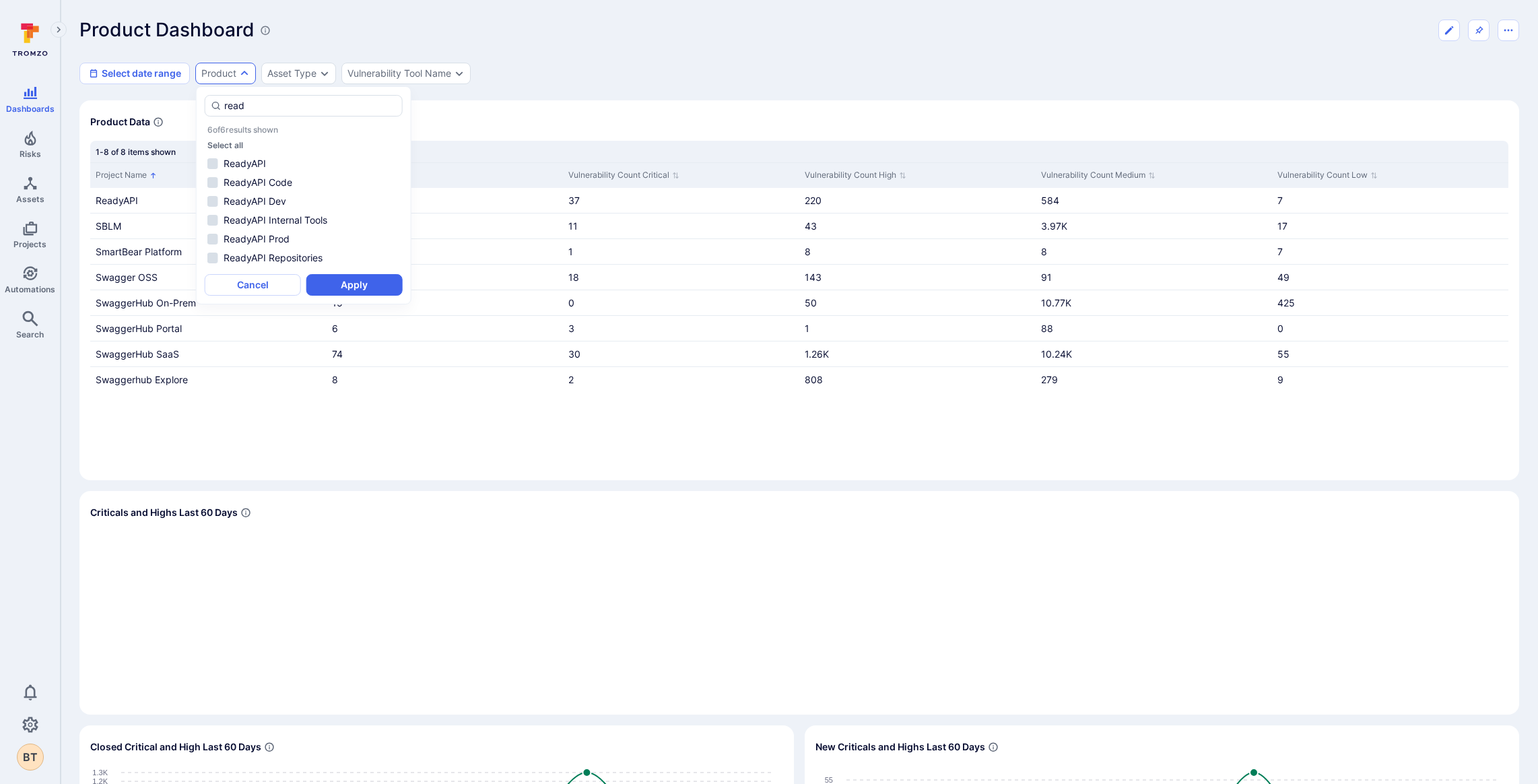
drag, startPoint x: 264, startPoint y: 106, endPoint x: 234, endPoint y: 122, distance: 34.0
click at [223, 108] on div "read" at bounding box center [304, 106] width 198 height 22
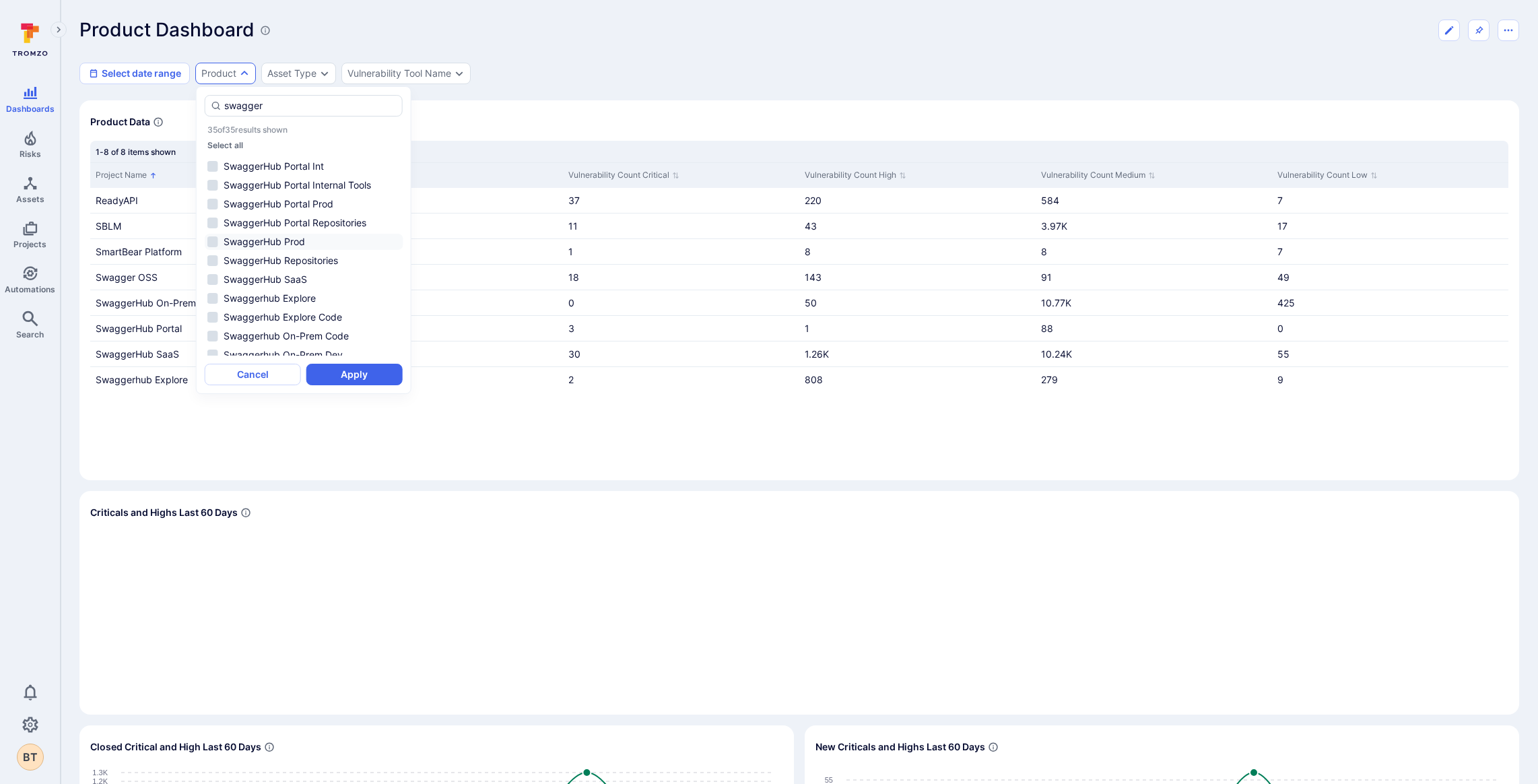
scroll to position [406, 0]
click at [211, 247] on li "SwaggerHub Prod" at bounding box center [304, 248] width 198 height 16
click at [213, 266] on li "SwaggerHub Repositories" at bounding box center [304, 266] width 198 height 16
click at [209, 208] on li "SwaggerHub Portal Prod" at bounding box center [304, 210] width 198 height 16
click at [214, 233] on li "SwaggerHub Portal Repositories" at bounding box center [304, 229] width 198 height 16
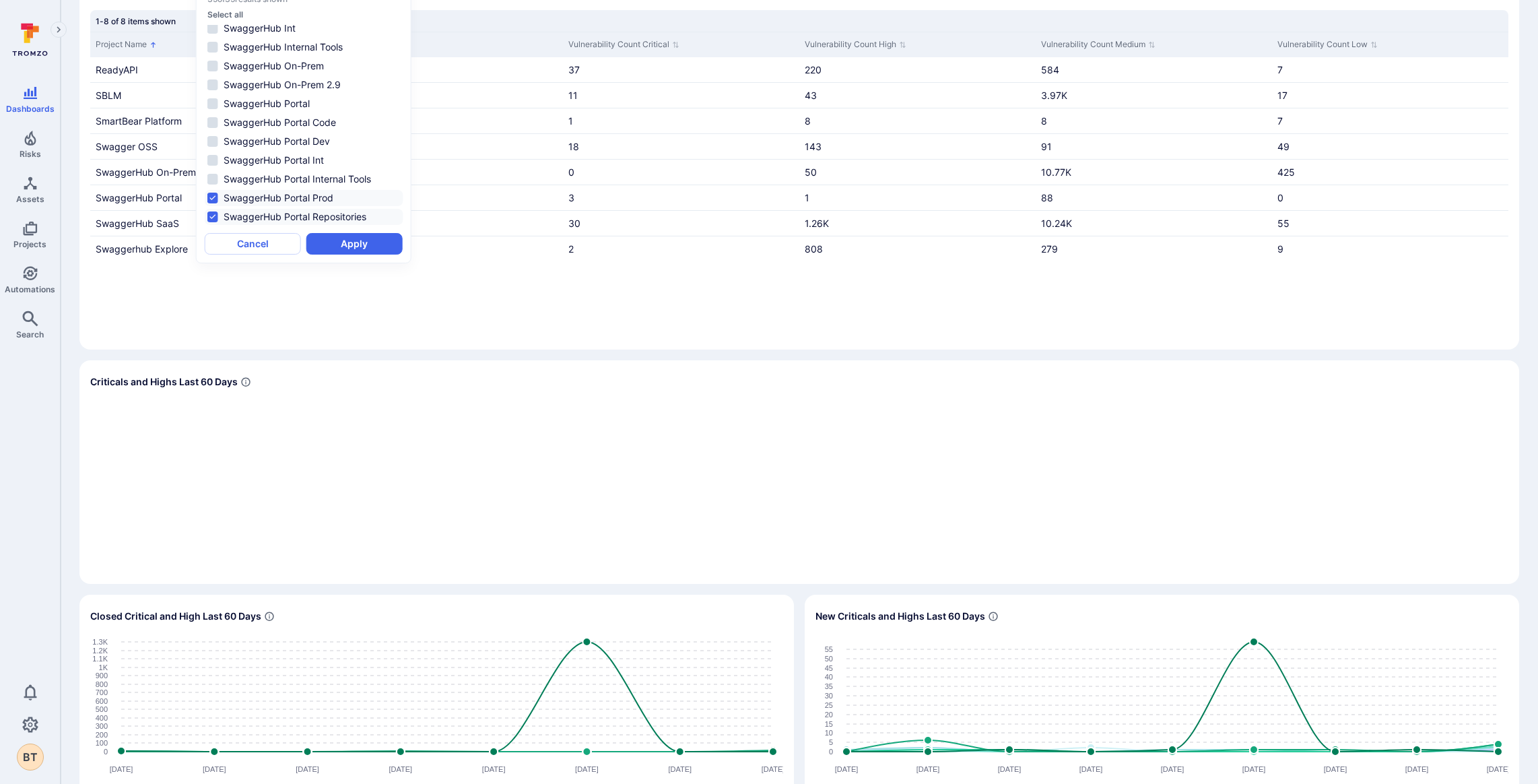
scroll to position [0, 0]
type input "swagger"
click at [393, 239] on button "Apply" at bounding box center [355, 244] width 96 height 22
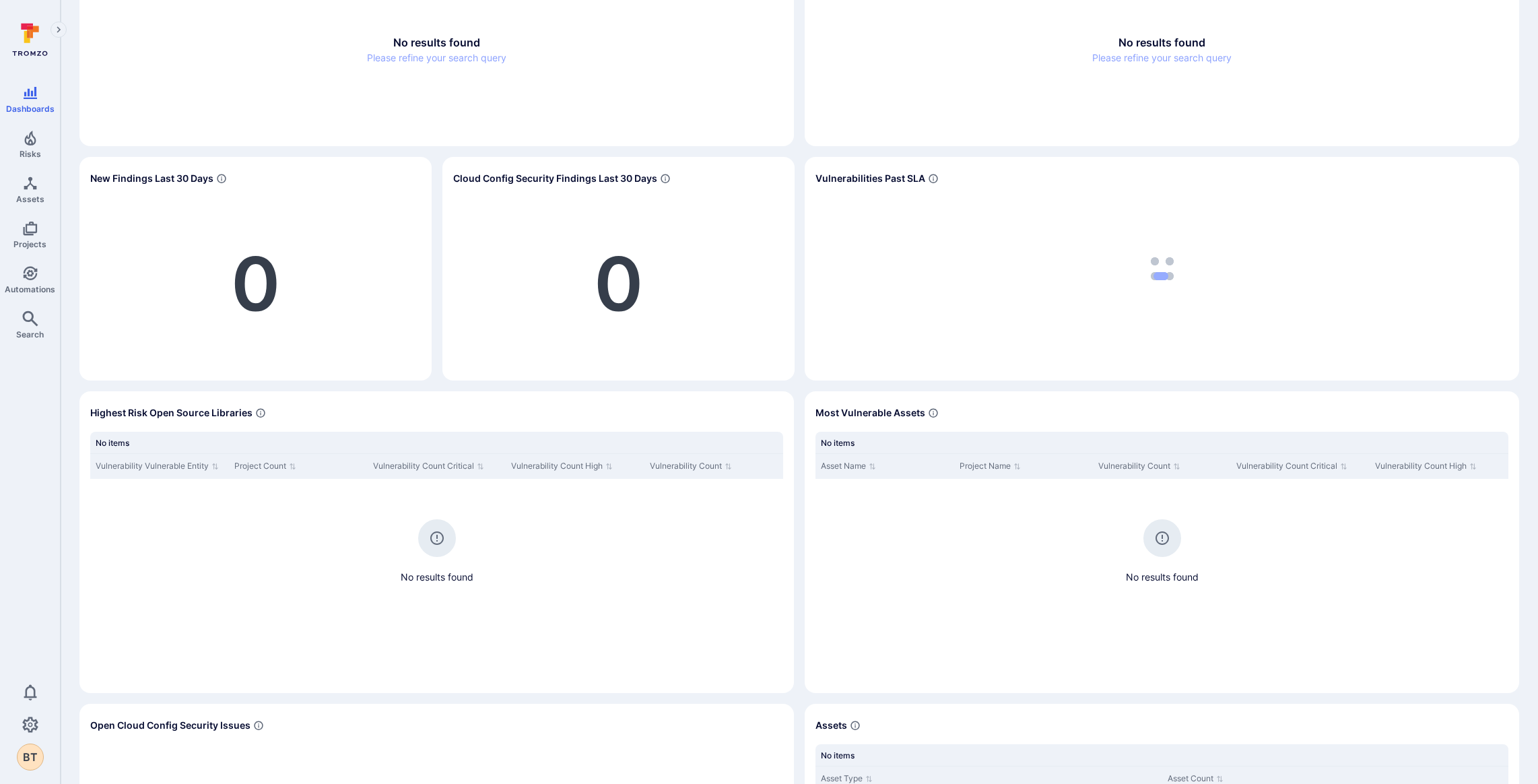
scroll to position [702, 0]
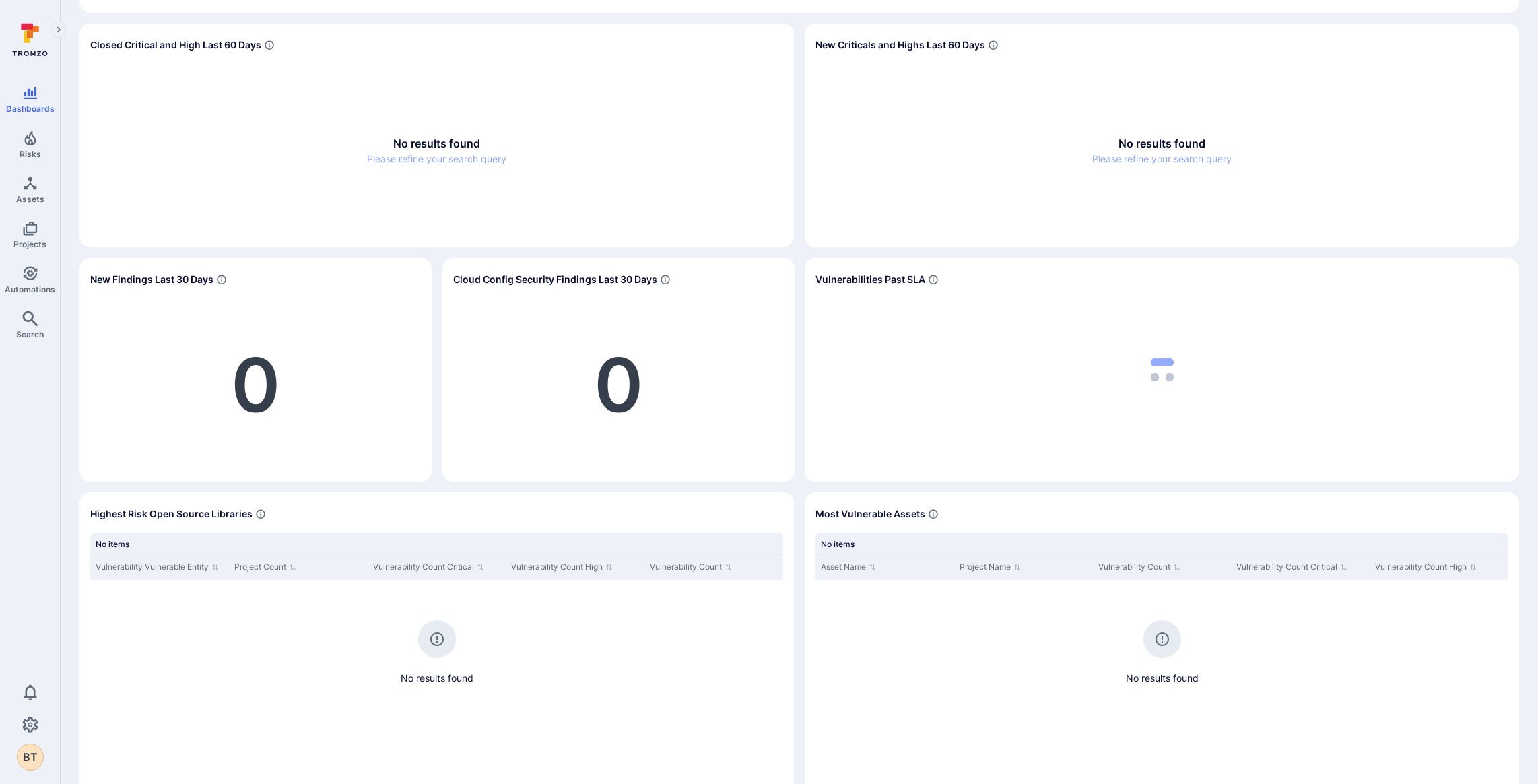
click at [458, 165] on div "No results found Please refine your search query" at bounding box center [437, 150] width 693 height 173
click at [456, 161] on span "Please refine your search query" at bounding box center [437, 159] width 139 height 15
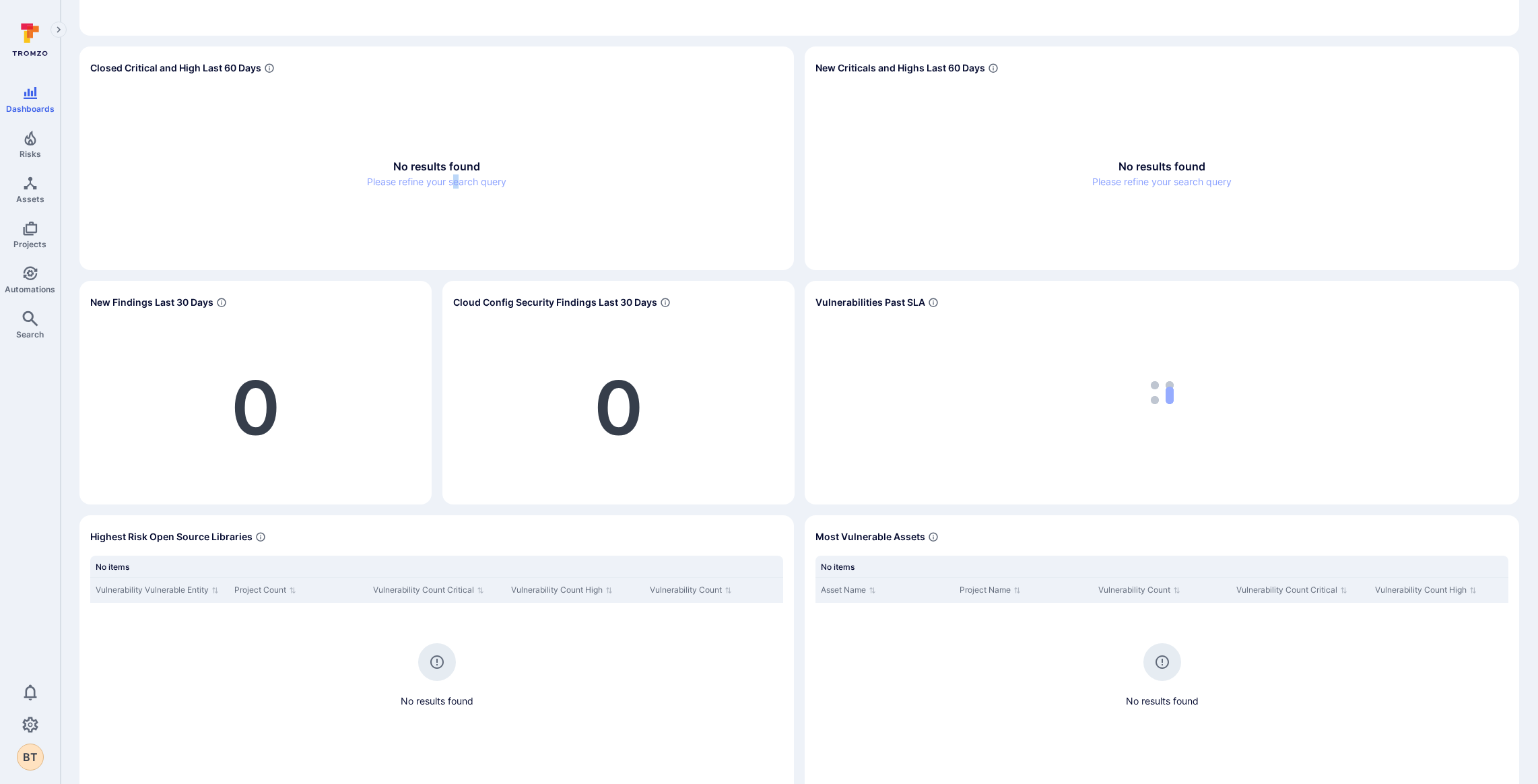
scroll to position [694, 0]
